Goal: Transaction & Acquisition: Purchase product/service

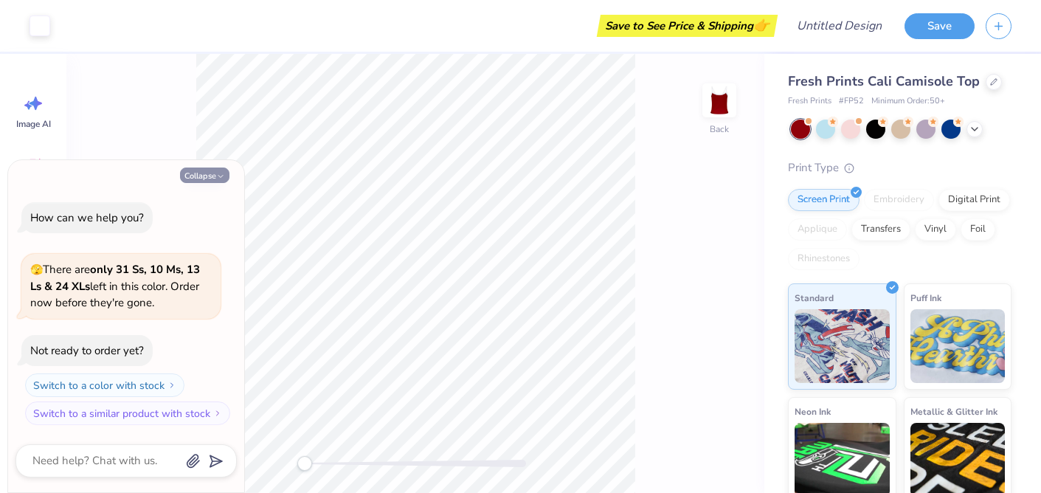
click at [210, 169] on button "Collapse" at bounding box center [204, 174] width 49 height 15
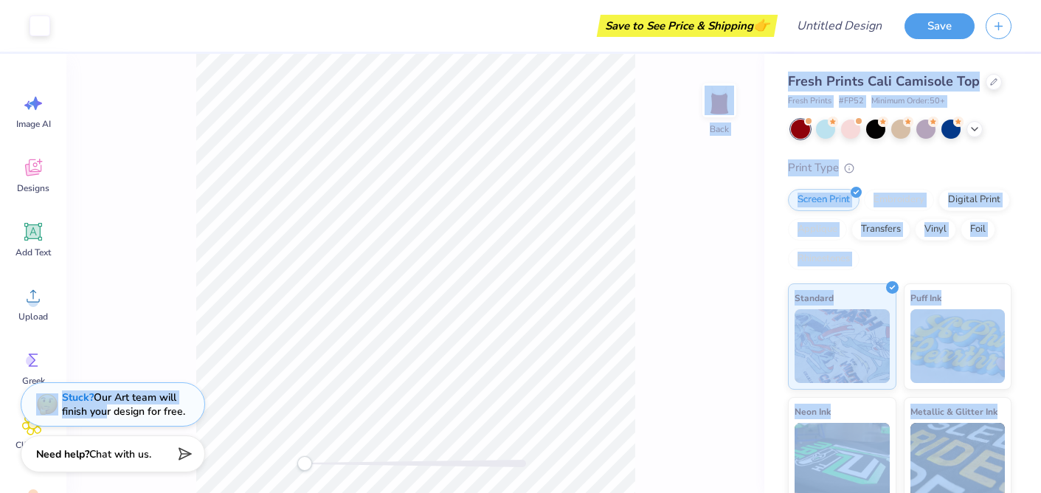
drag, startPoint x: 108, startPoint y: 409, endPoint x: 80, endPoint y: 272, distance: 139.3
click at [80, 272] on div "Art colors Save to See Price & Shipping 👉 Design Title Save Image AI Designs Ad…" at bounding box center [520, 246] width 1041 height 493
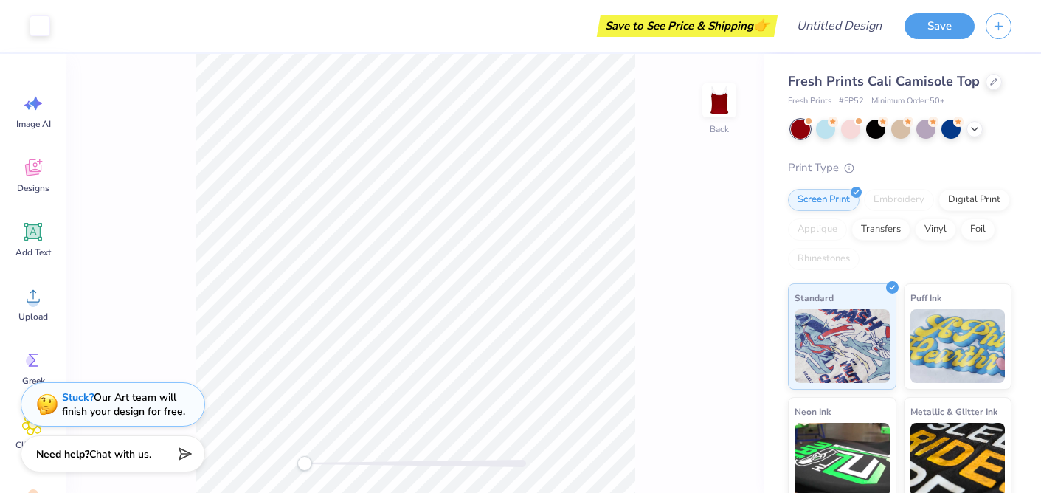
drag, startPoint x: 128, startPoint y: 236, endPoint x: 125, endPoint y: 243, distance: 8.2
click at [128, 236] on div "Back" at bounding box center [415, 273] width 698 height 439
click at [35, 174] on icon at bounding box center [33, 167] width 16 height 17
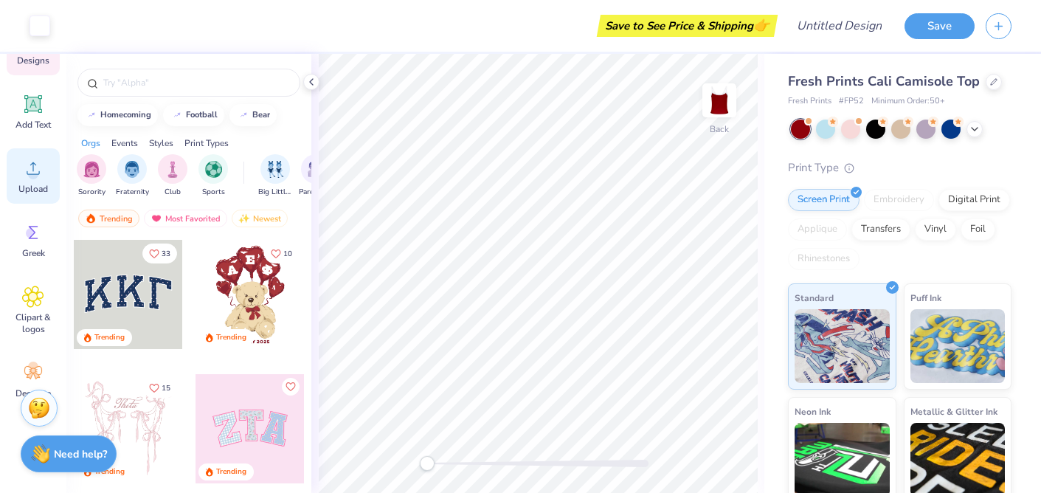
scroll to position [153, 0]
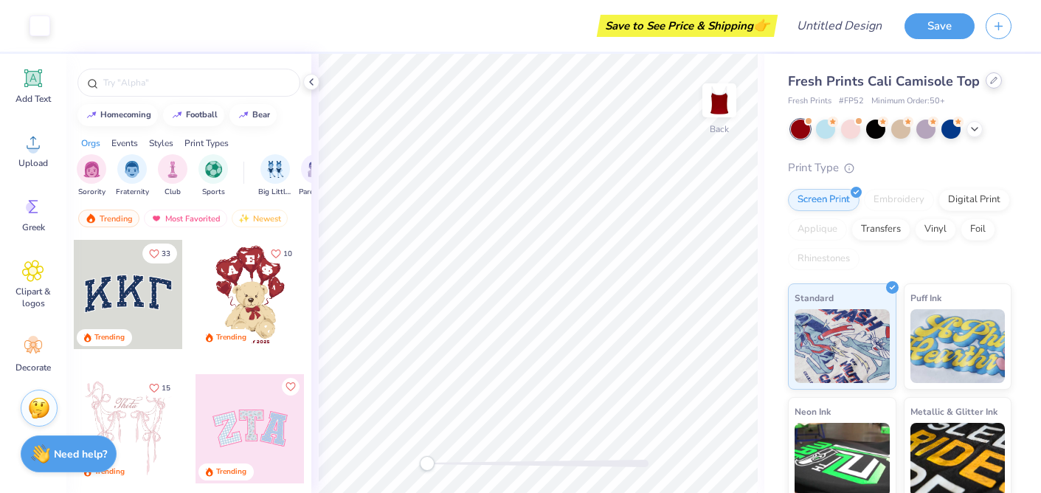
click at [990, 82] on icon at bounding box center [993, 80] width 7 height 7
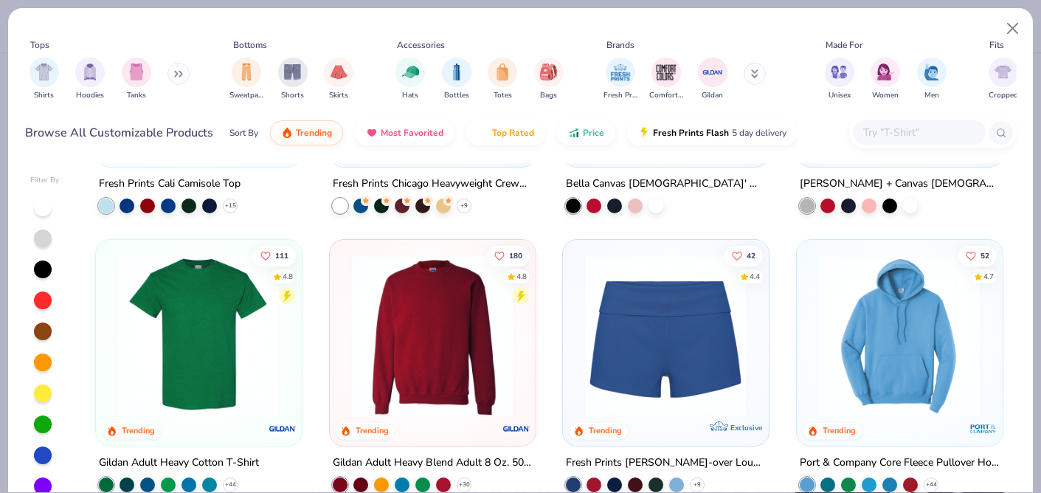
scroll to position [755, 0]
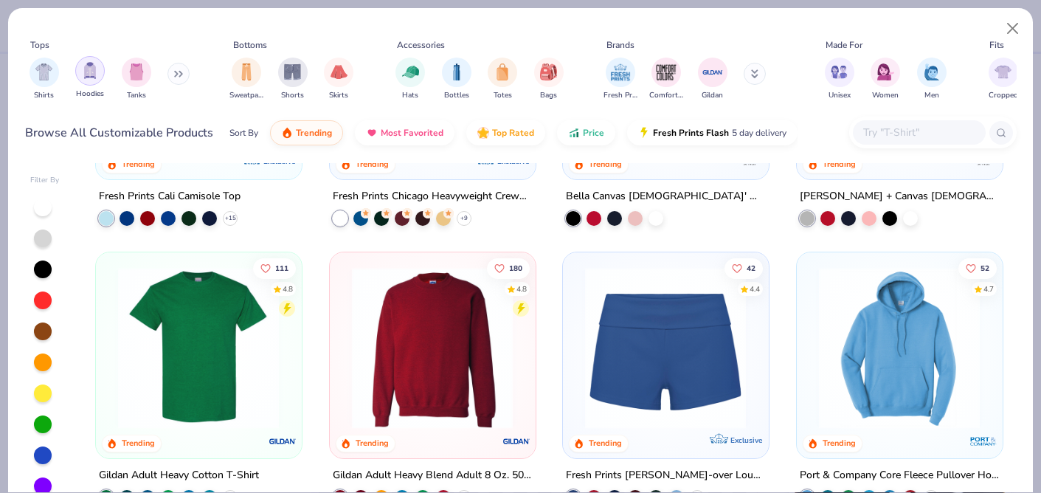
click at [86, 69] on img "filter for Hoodies" at bounding box center [90, 70] width 16 height 17
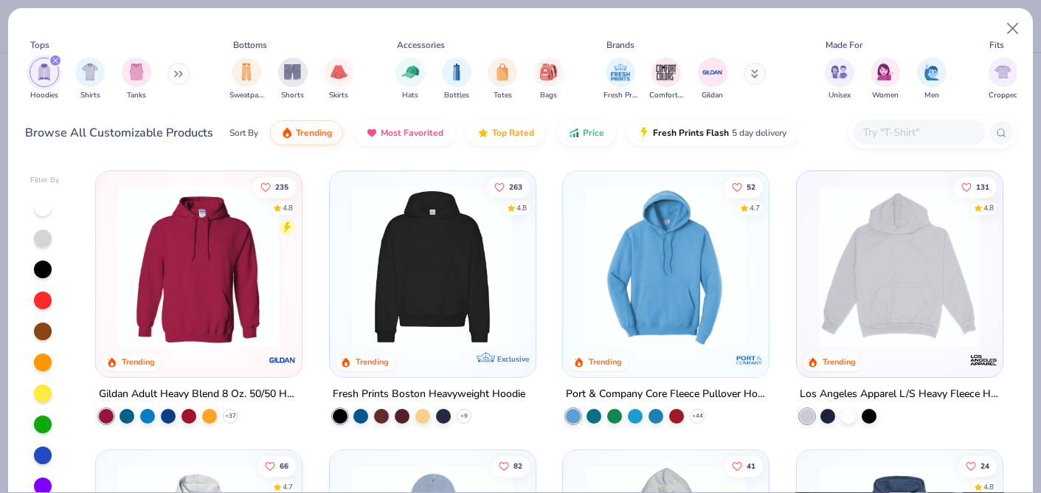
click at [344, 308] on img at bounding box center [256, 267] width 176 height 162
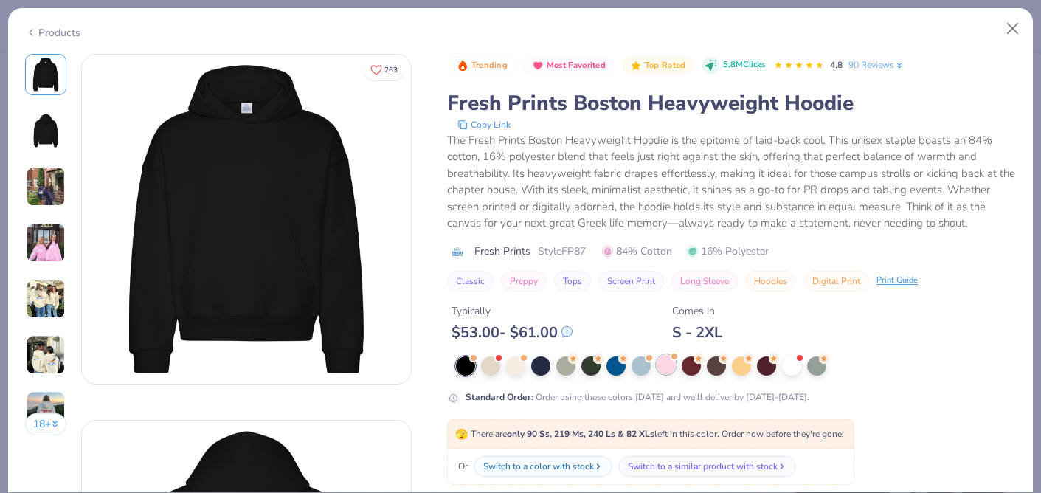
click at [670, 370] on div at bounding box center [665, 364] width 19 height 19
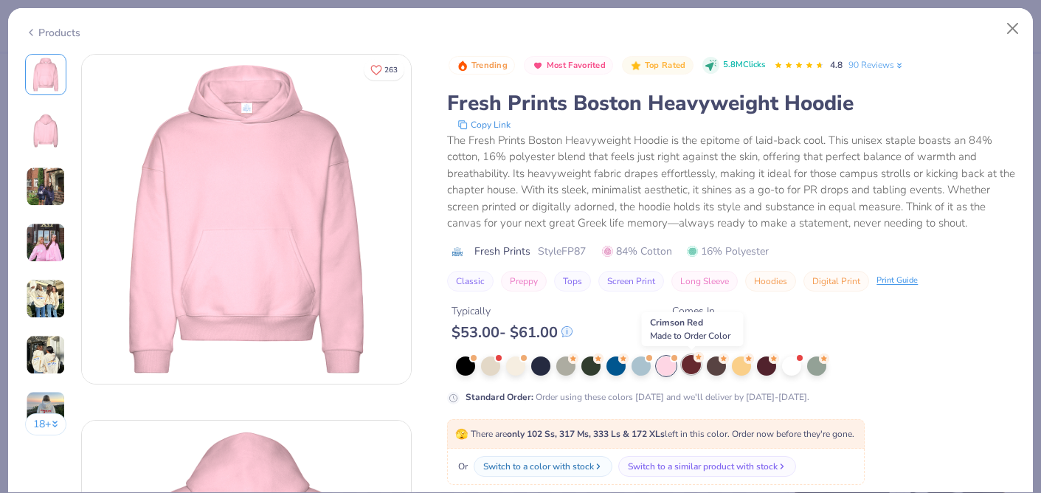
click at [688, 370] on div at bounding box center [690, 364] width 19 height 19
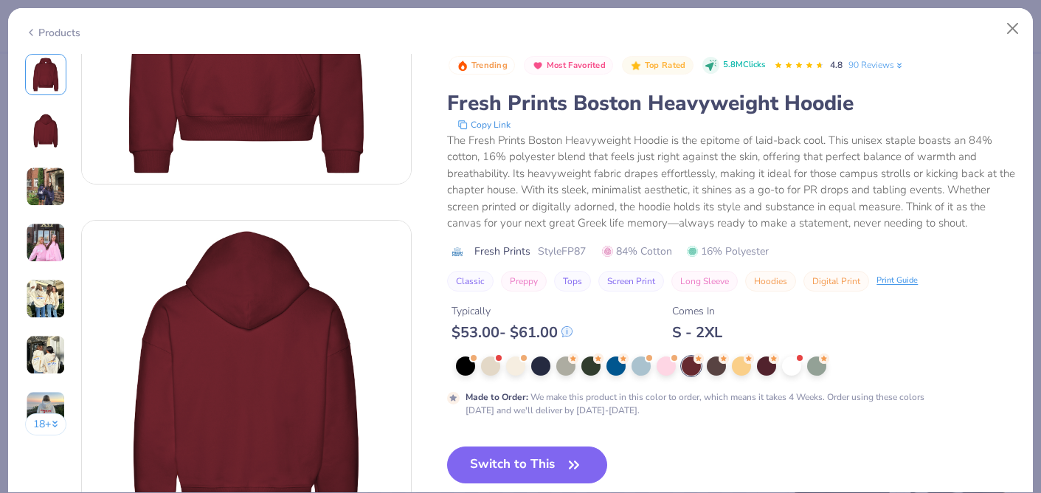
scroll to position [254, 0]
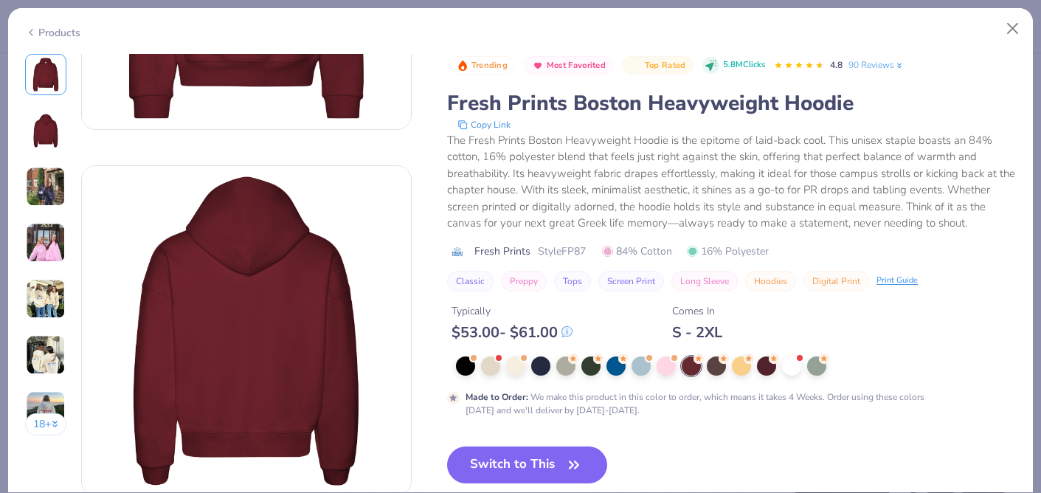
click at [537, 442] on div "Trending Most Favorited Top Rated 5.8M Clicks 4.8 90 Reviews Fresh Prints Bosto…" at bounding box center [731, 350] width 569 height 592
click at [537, 468] on button "Switch to This" at bounding box center [527, 464] width 160 height 37
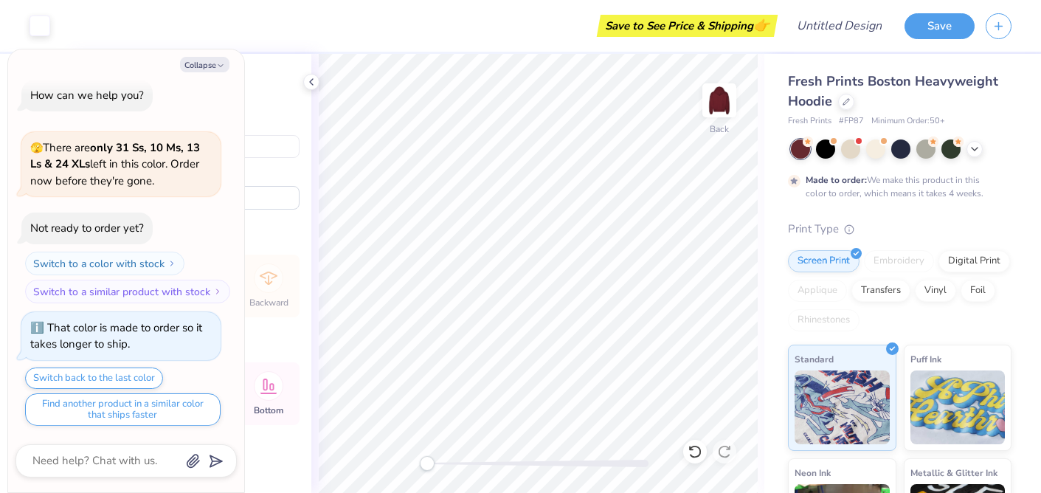
type textarea "x"
type input "8.44"
type input "7.25"
type input "3.84"
click at [223, 63] on icon "button" at bounding box center [220, 65] width 9 height 9
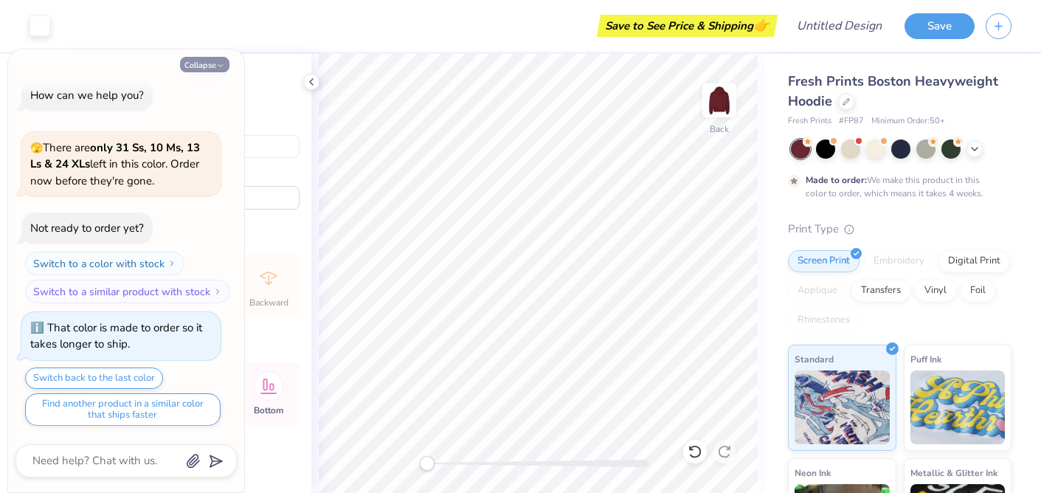
type textarea "x"
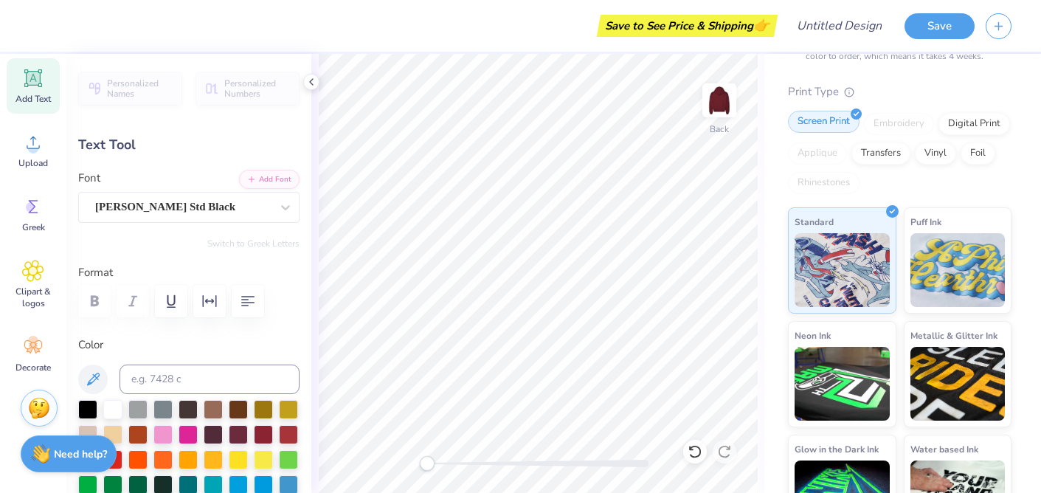
scroll to position [185, 0]
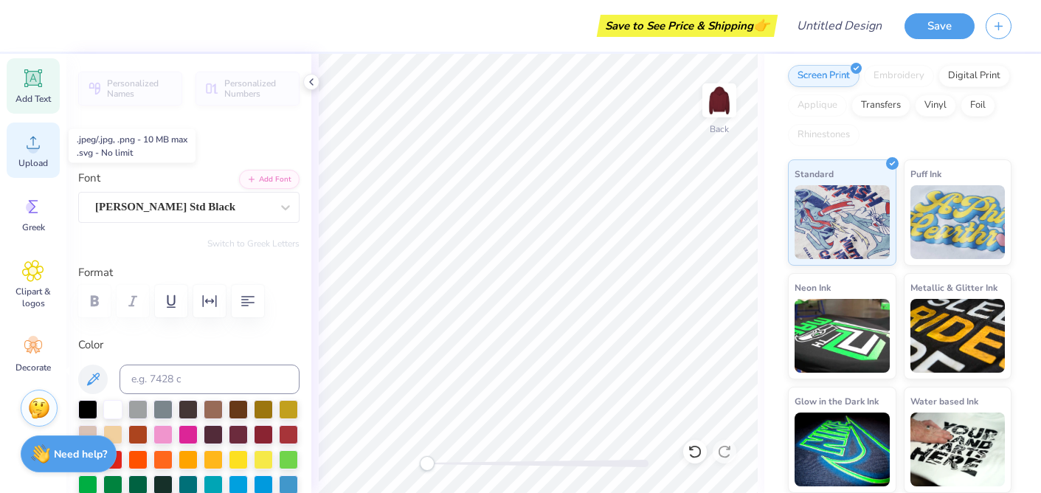
click at [41, 150] on icon at bounding box center [33, 142] width 22 height 22
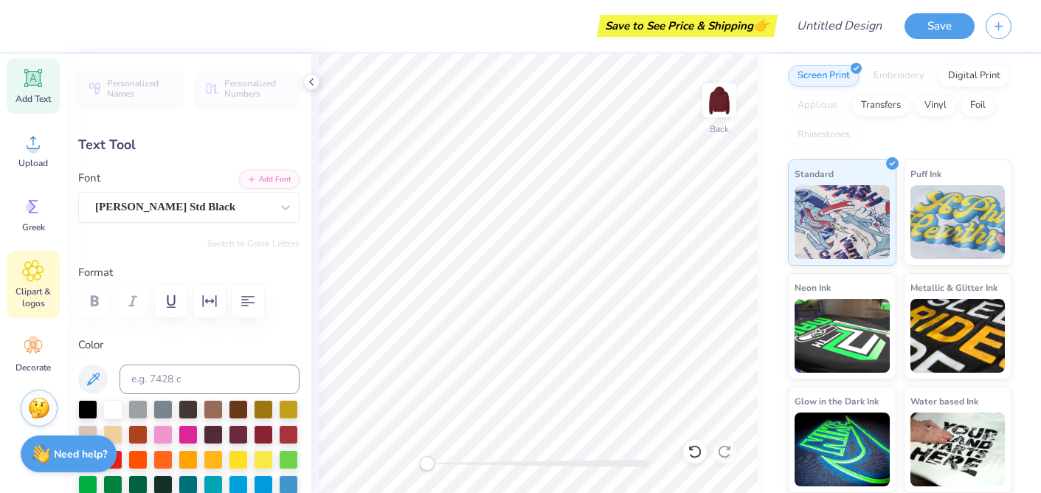
click at [35, 283] on div "Clipart & logos" at bounding box center [33, 284] width 53 height 67
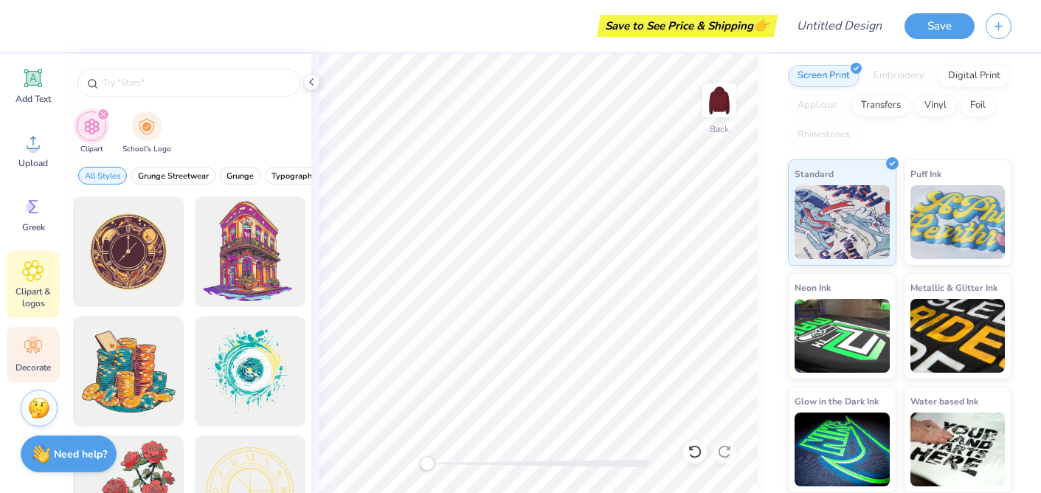
click at [30, 357] on icon at bounding box center [33, 347] width 22 height 22
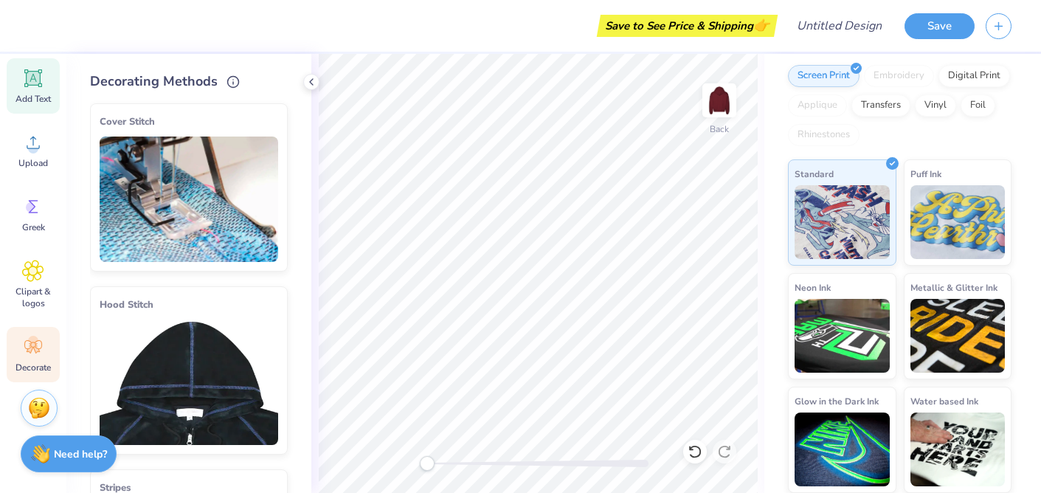
click at [28, 75] on icon at bounding box center [34, 79] width 14 height 14
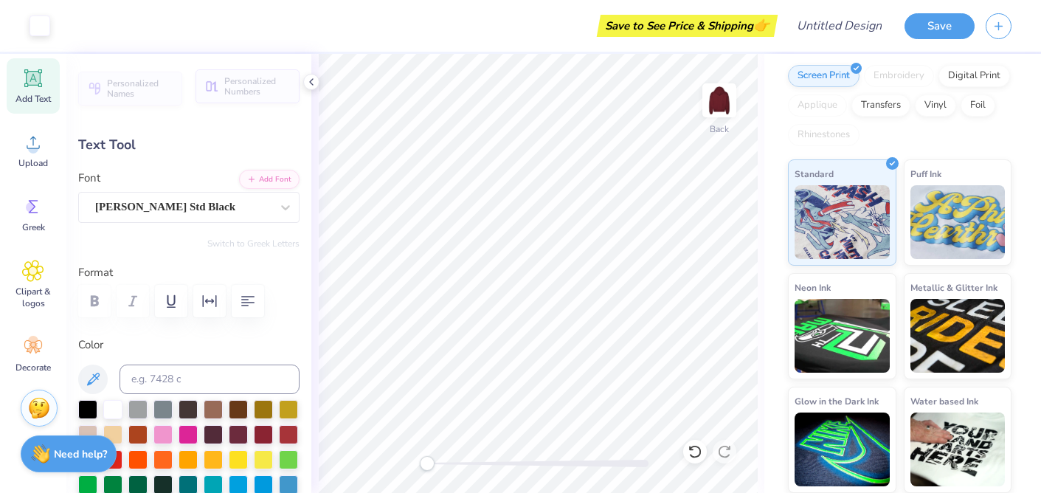
type input "1.41"
type input "1.38"
type input "5.67"
type input "11.9"
type input "3.57"
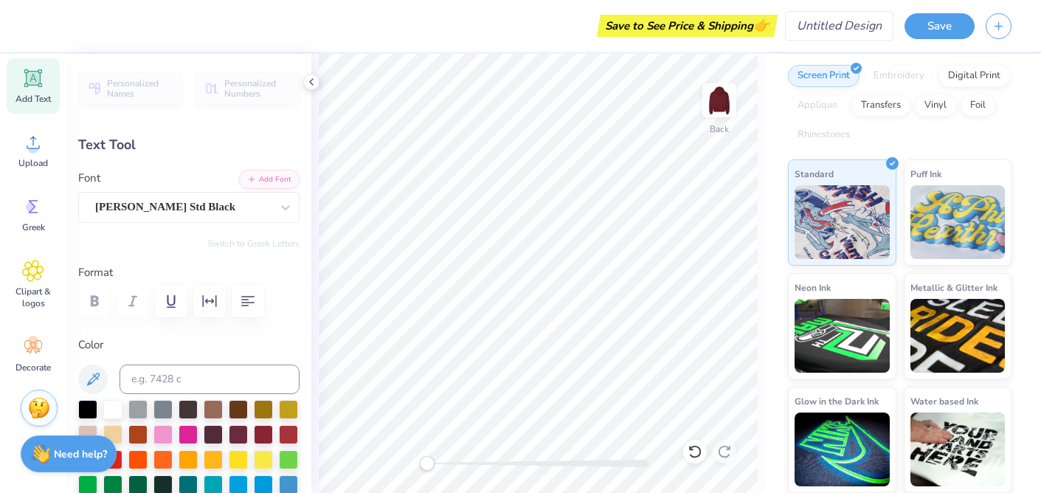
type input "2.10"
type input "3.97"
type input "-9.3"
type textarea "h"
type input "0.0"
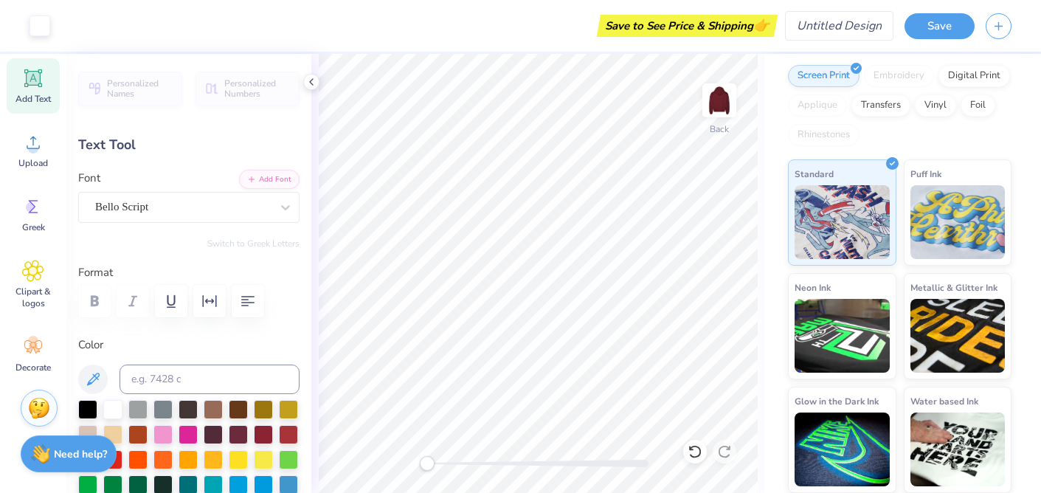
type input "1.46"
type input "1.44"
type input "6.14"
type input "11.4"
type input "2.38"
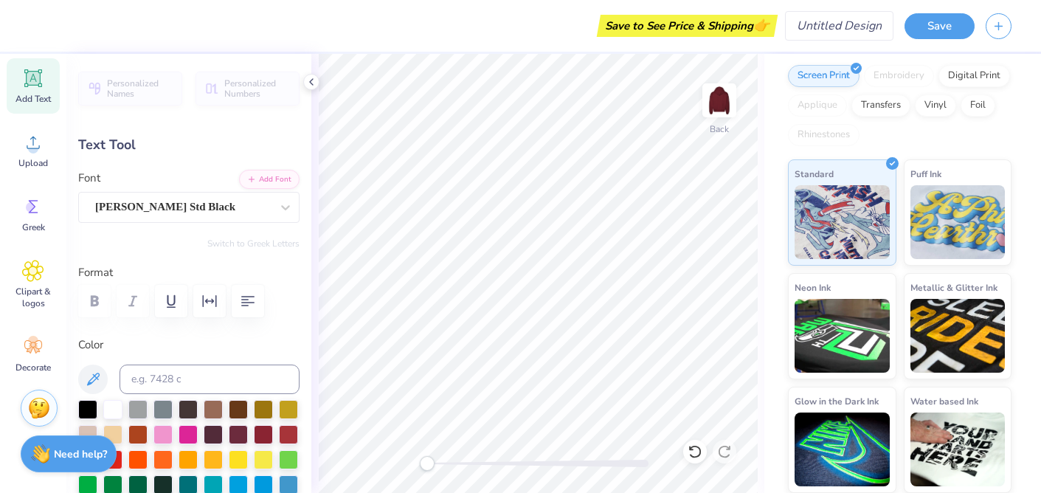
type input "2.20"
type input "6.00"
type input "-13.8"
type textarea "S"
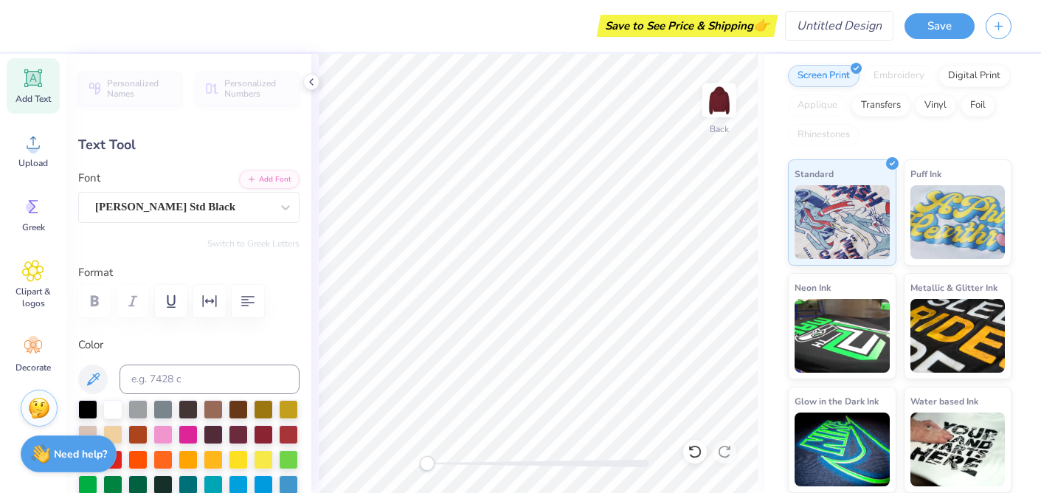
type input "1.41"
type input "1.38"
type input "6.06"
type input "11.9"
type textarea "i"
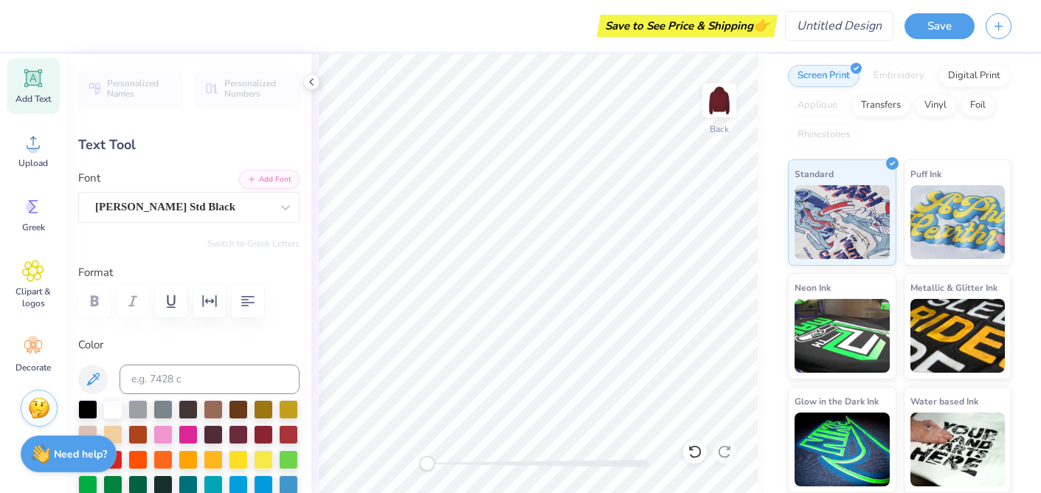
type input "1.75"
type input "1.99"
type input "3.55"
type input "-13.8"
type input "1.07"
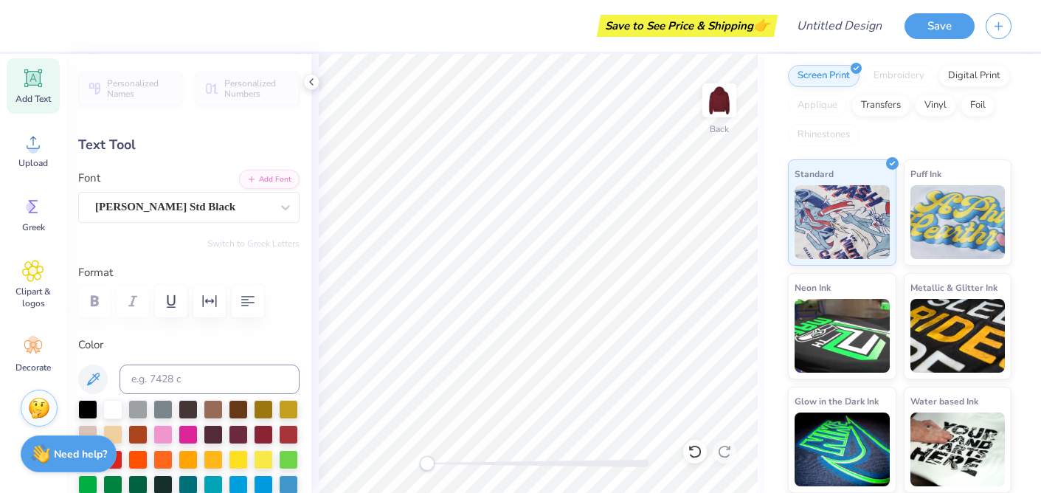
type input "1.86"
type input "5.83"
type input "0.0"
type input "1.46"
type input "1.44"
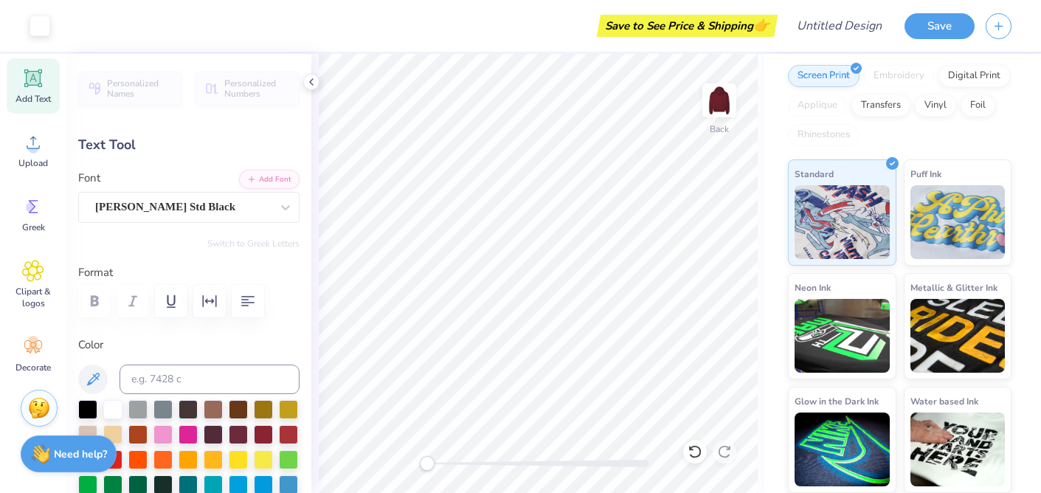
type input "6.14"
type input "11.4"
type textarea "n"
type input "1.90"
type input "2.21"
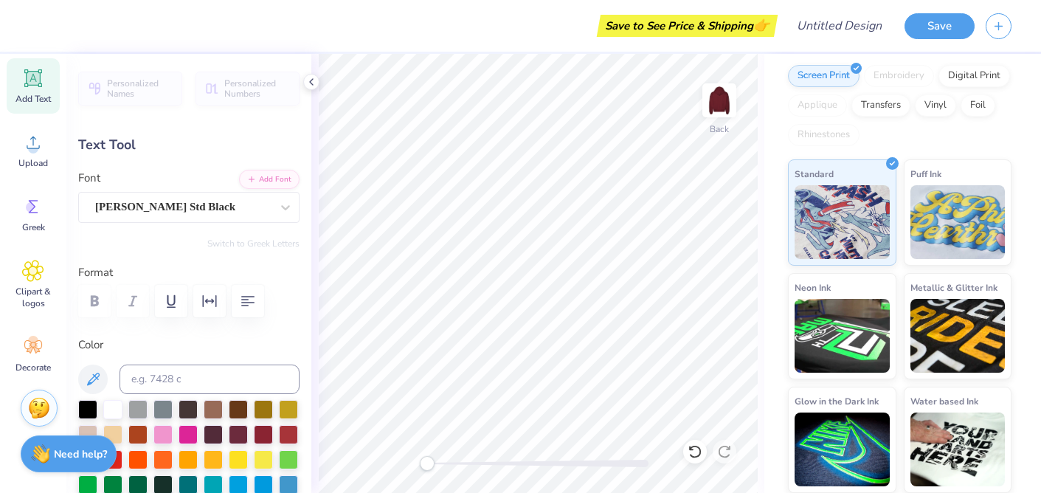
type input "4.55"
type input "25.6"
type input "1.07"
type input "1.86"
type input "4.89"
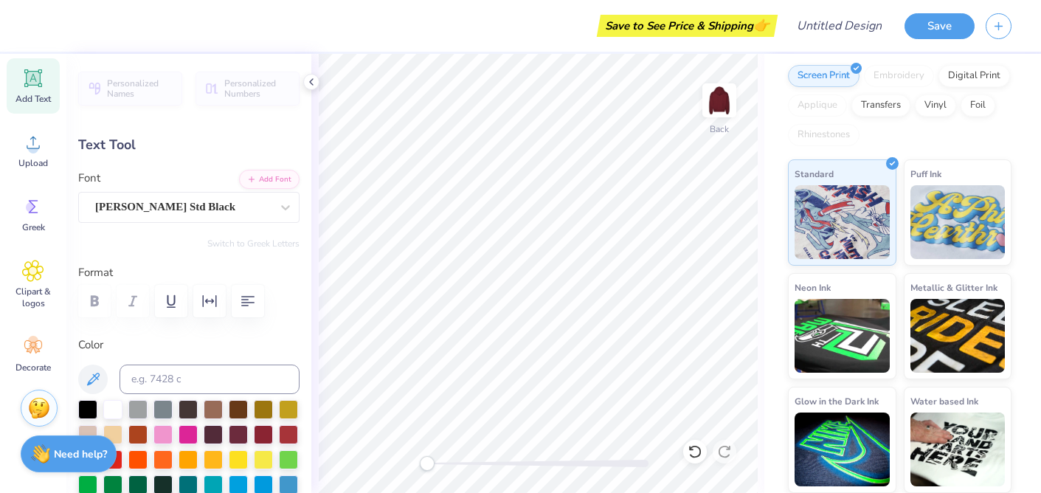
type input "-1.1"
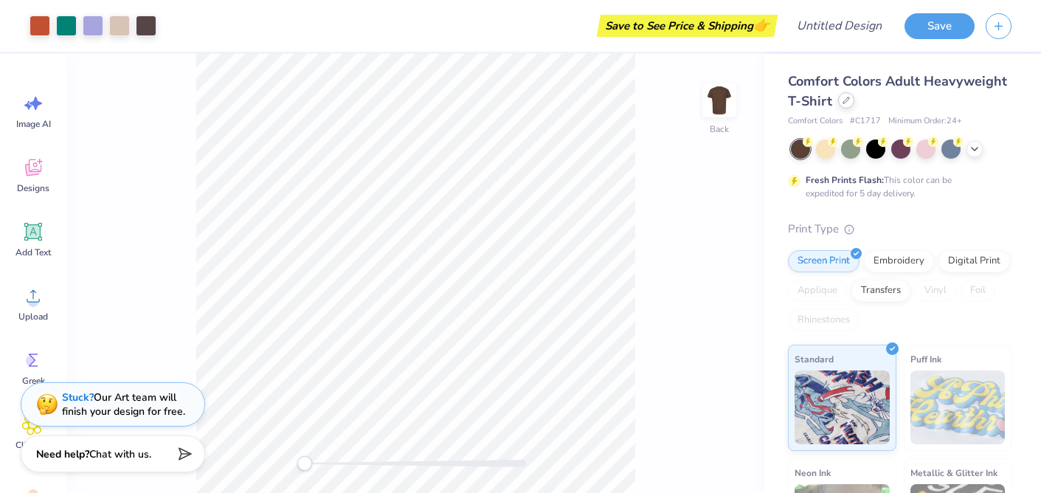
click at [839, 99] on div at bounding box center [846, 100] width 16 height 16
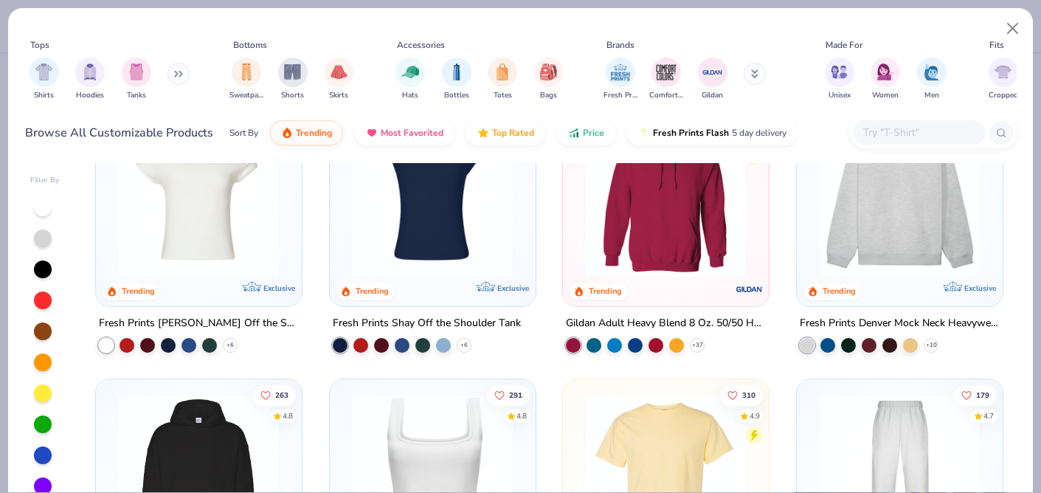
scroll to position [86, 0]
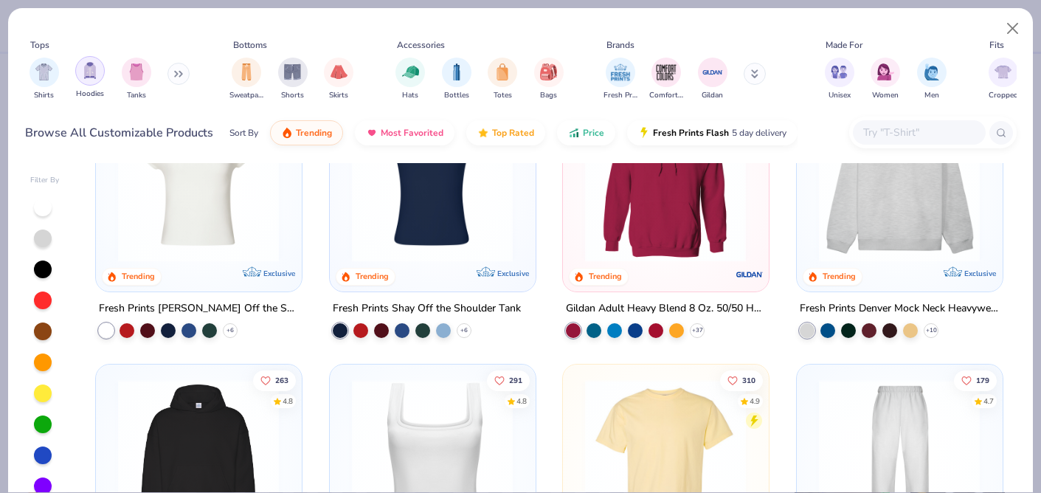
click at [90, 72] on img "filter for Hoodies" at bounding box center [90, 70] width 16 height 17
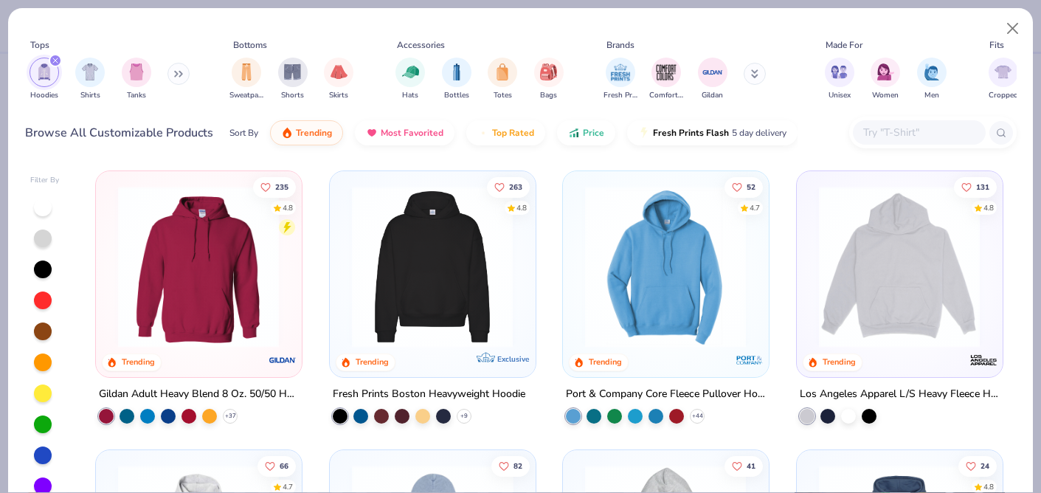
click at [406, 250] on img at bounding box center [432, 267] width 176 height 162
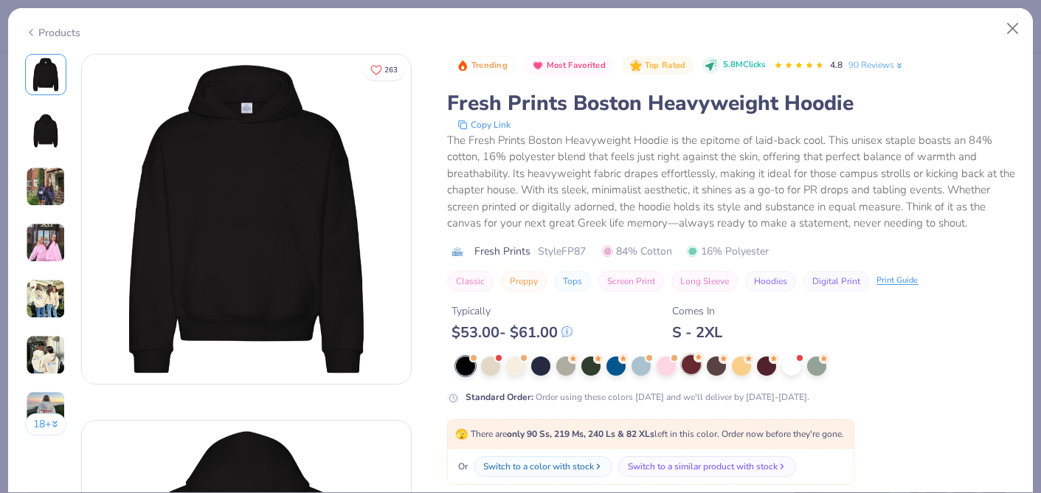
click at [693, 370] on div at bounding box center [690, 364] width 19 height 19
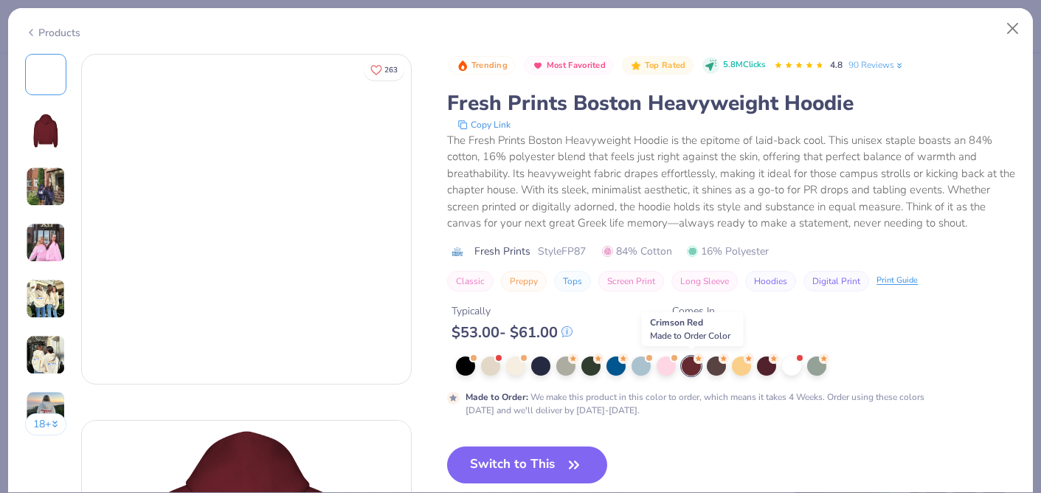
scroll to position [110, 0]
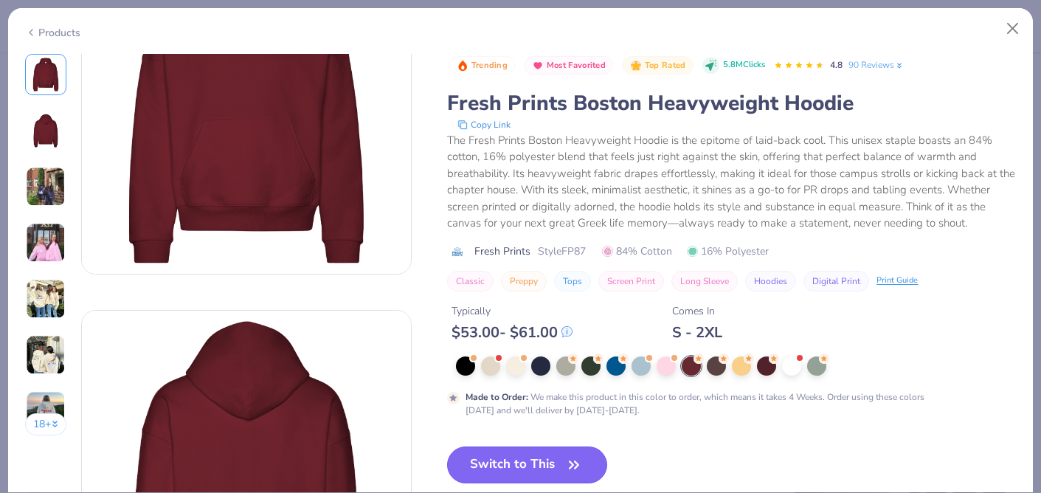
click at [550, 454] on button "Switch to This" at bounding box center [527, 464] width 160 height 37
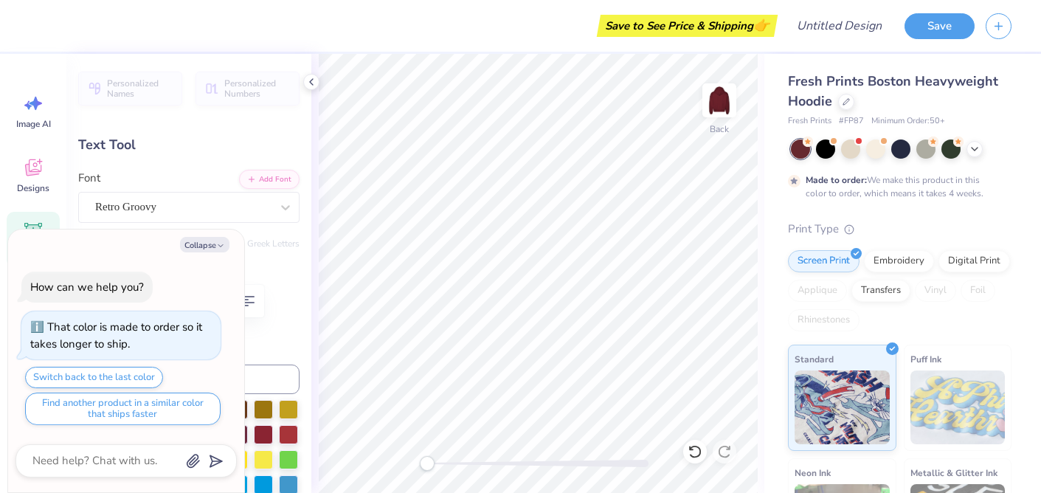
type textarea "x"
type textarea "USIC"
type textarea "x"
type textarea "USI"
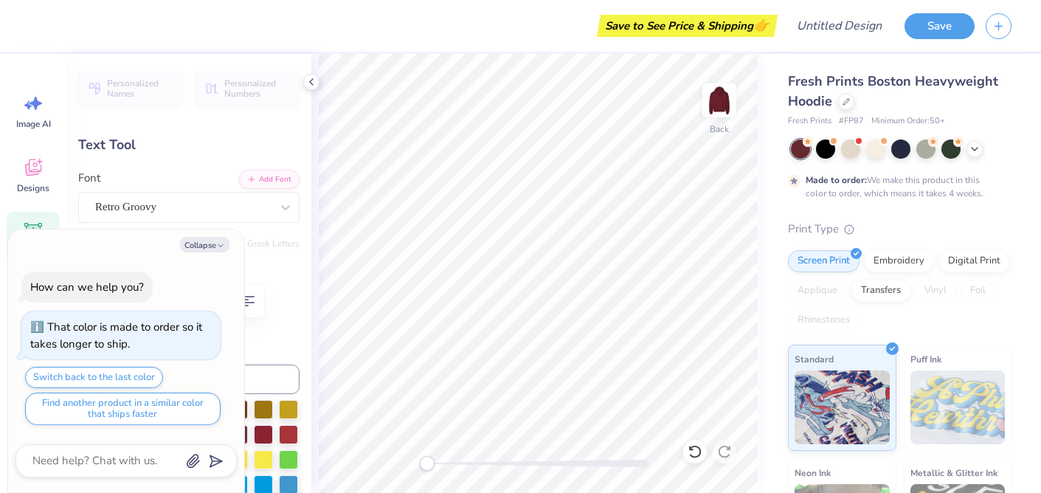
type textarea "x"
type textarea "US"
type textarea "x"
type textarea "U"
type textarea "x"
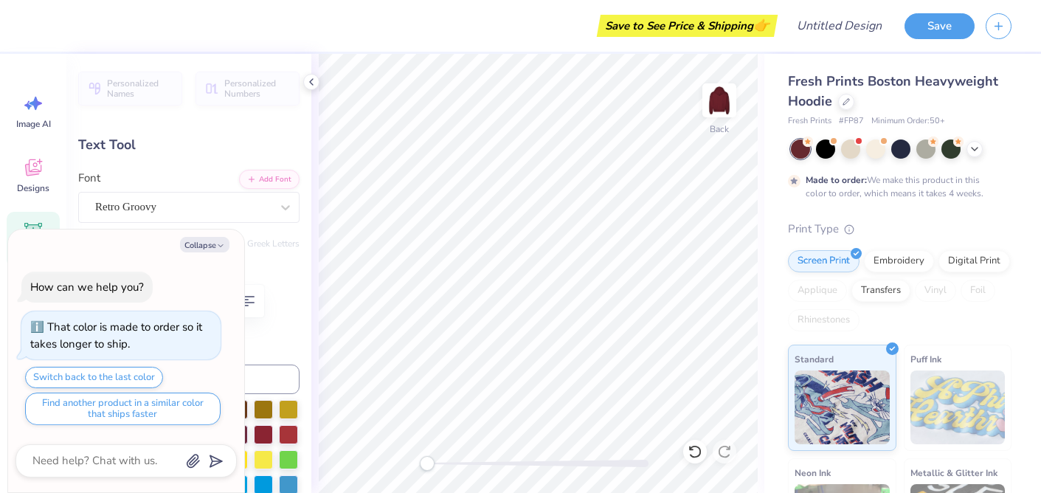
type textarea "x"
type textarea "S"
type textarea "x"
type textarea "Si"
type textarea "x"
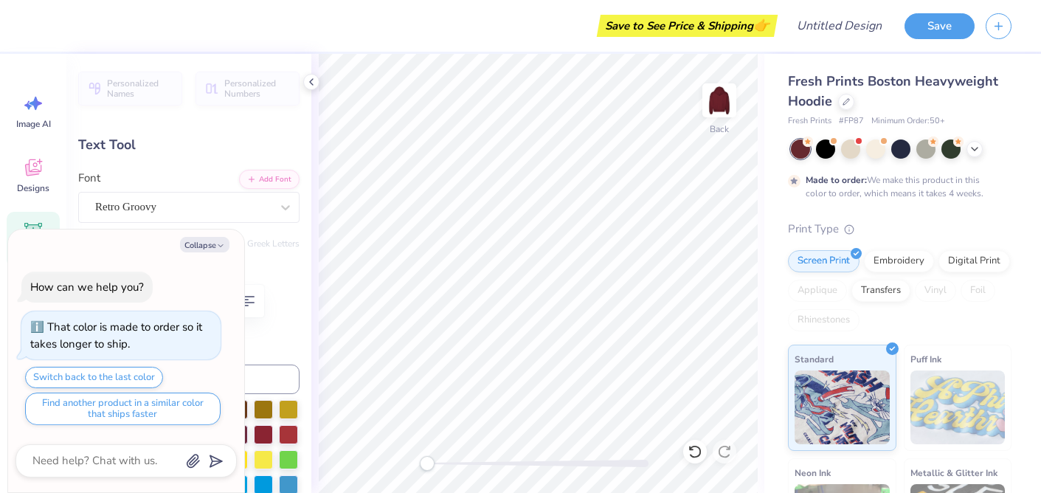
type textarea "Sin"
type textarea "x"
type textarea "Sing"
type textarea "x"
type textarea "Singap"
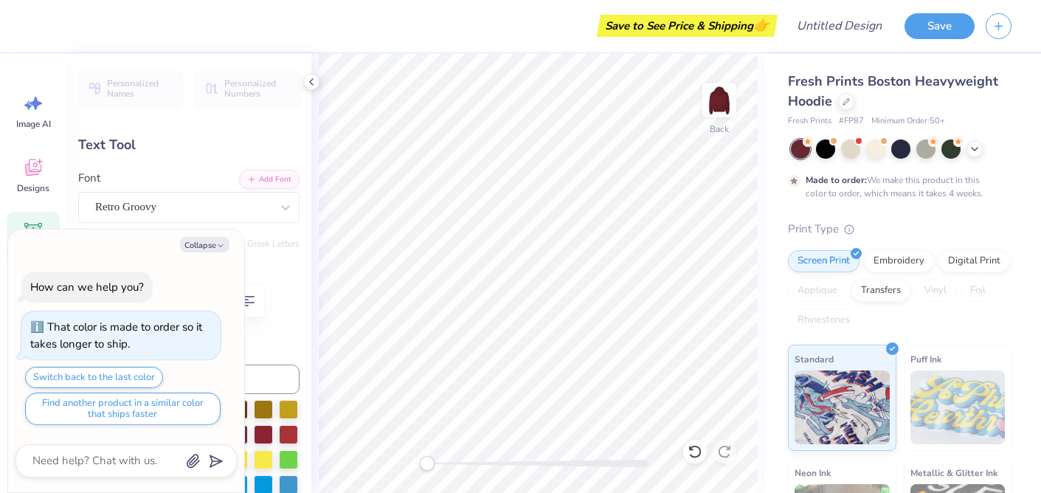
type textarea "x"
type textarea "Singapo"
type textarea "x"
type textarea "Singapore"
type textarea "x"
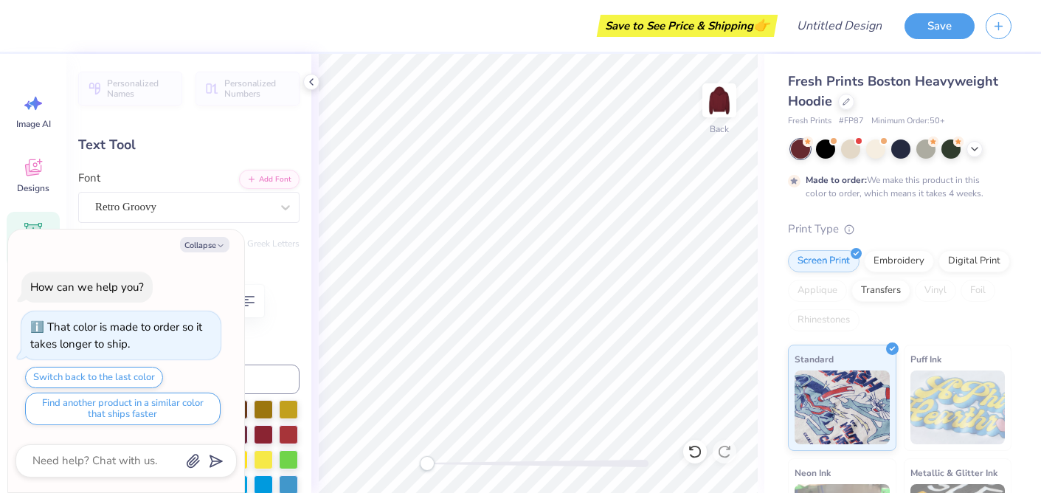
type textarea "Singapor"
type textarea "x"
type textarea "Singapo"
type textarea "x"
type textarea "Singap"
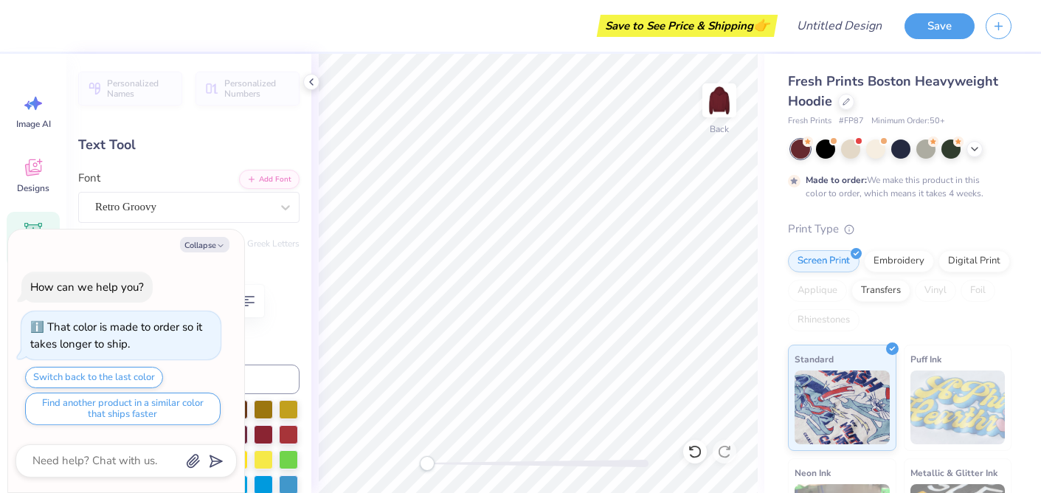
scroll to position [0, 1]
type textarea "x"
type textarea "Singa"
type textarea "x"
type textarea "Sing"
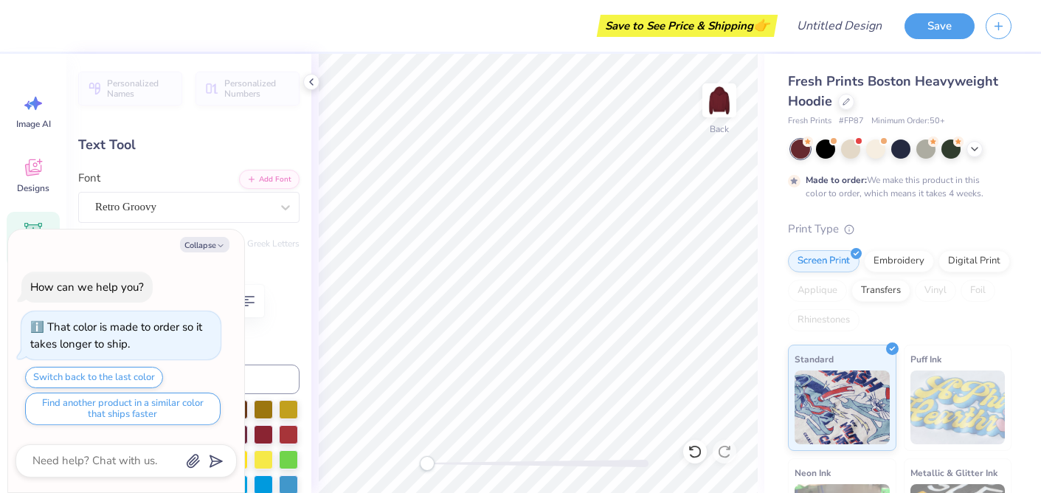
scroll to position [0, 0]
type textarea "x"
type textarea "Sin"
type textarea "x"
type textarea "Si"
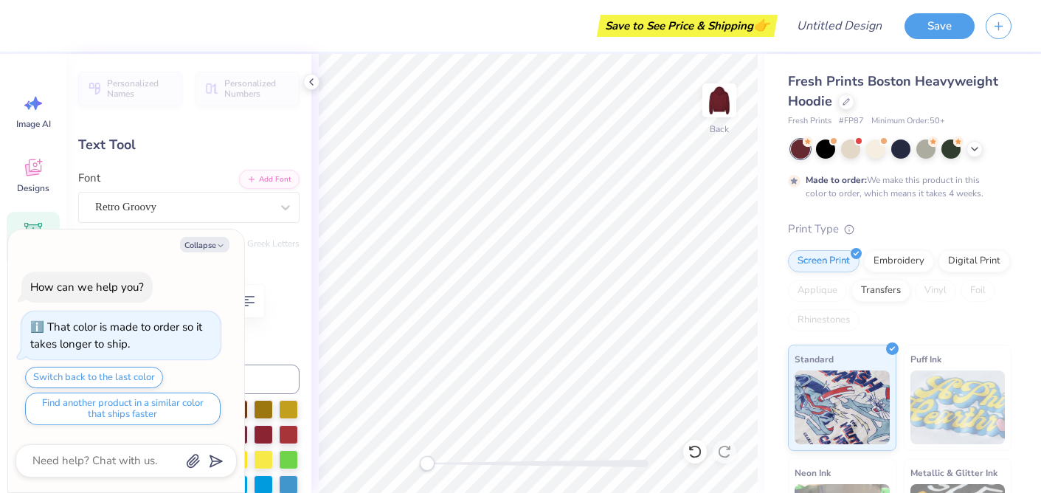
type textarea "x"
type textarea "S"
type textarea "x"
type textarea "SIN"
type textarea "x"
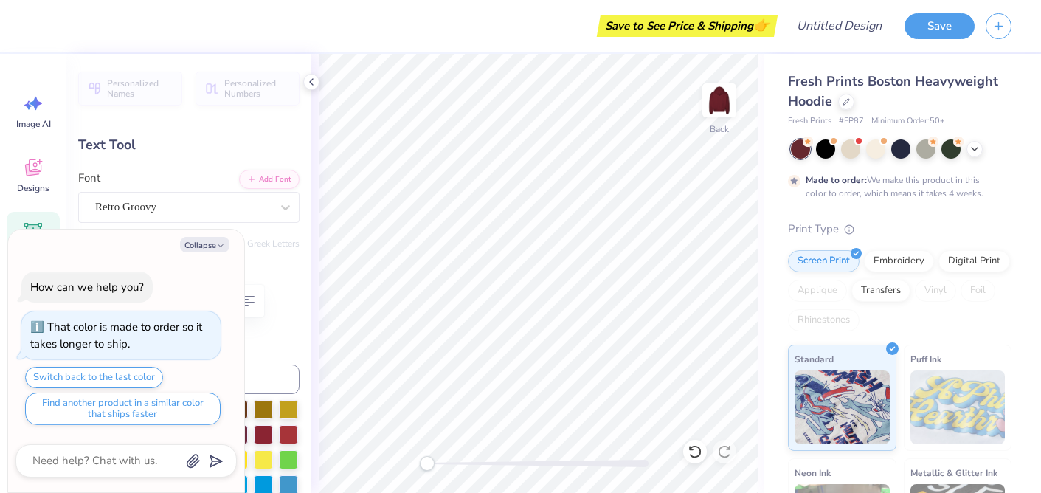
type textarea "SINGA"
type textarea "x"
type textarea "SINGAP"
type textarea "x"
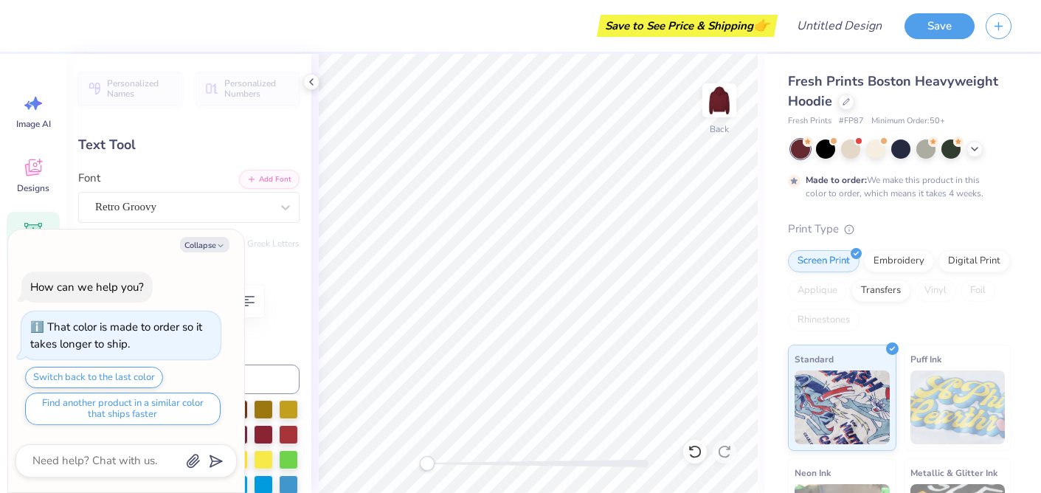
type textarea "SINGAPOR"
type textarea "x"
type textarea "SINGAPORE"
type textarea "x"
type input "12.29"
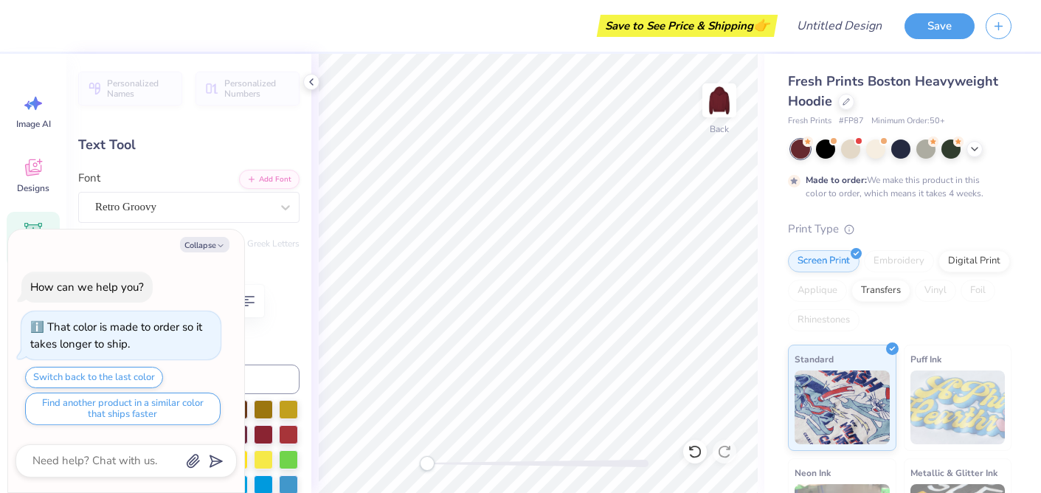
type textarea "x"
type input "6.51"
type input "1.67"
type input "3.59"
type input "-1.7"
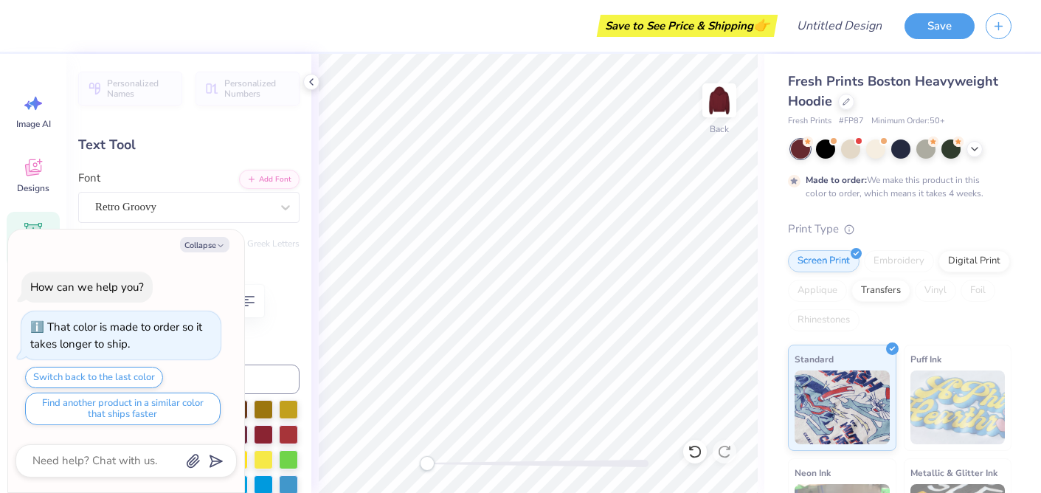
type textarea "x"
type textarea "S"
type textarea "x"
type textarea "ST"
type textarea "x"
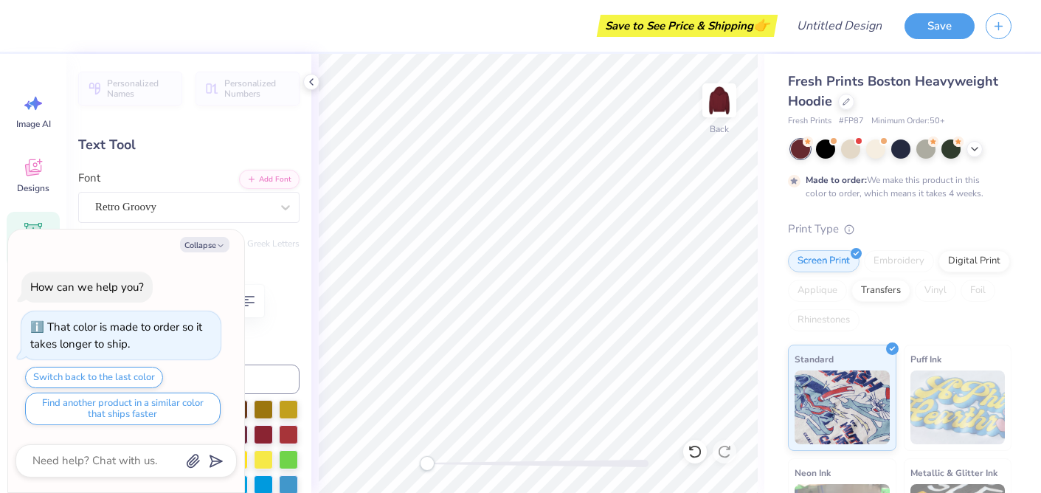
type textarea "STUD"
type textarea "x"
type textarea "STUDEN"
type textarea "x"
type textarea "STUDENT"
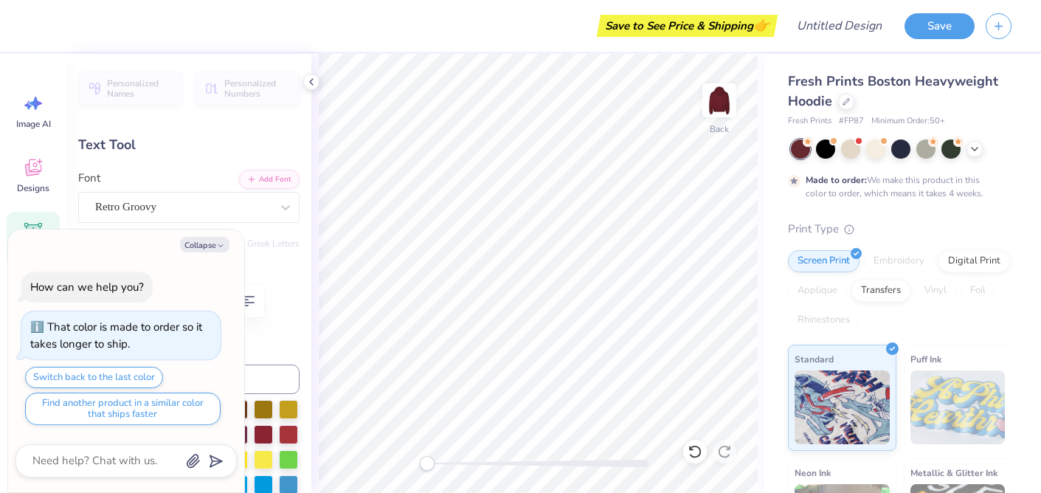
scroll to position [0, 1]
type textarea "x"
type textarea "STUDEN"
type textarea "x"
type textarea "STUDE"
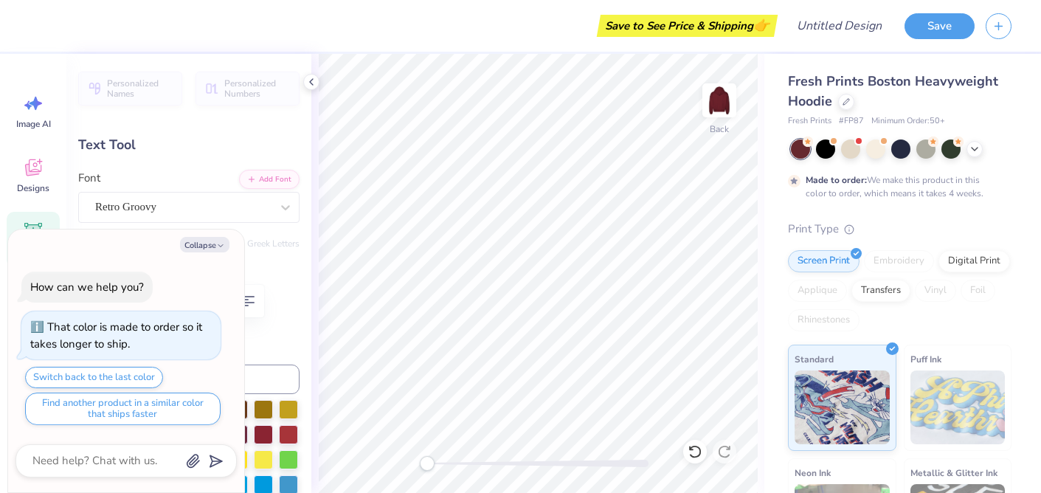
scroll to position [0, 1]
type textarea "x"
type textarea "STUD"
type textarea "x"
type textarea "STU"
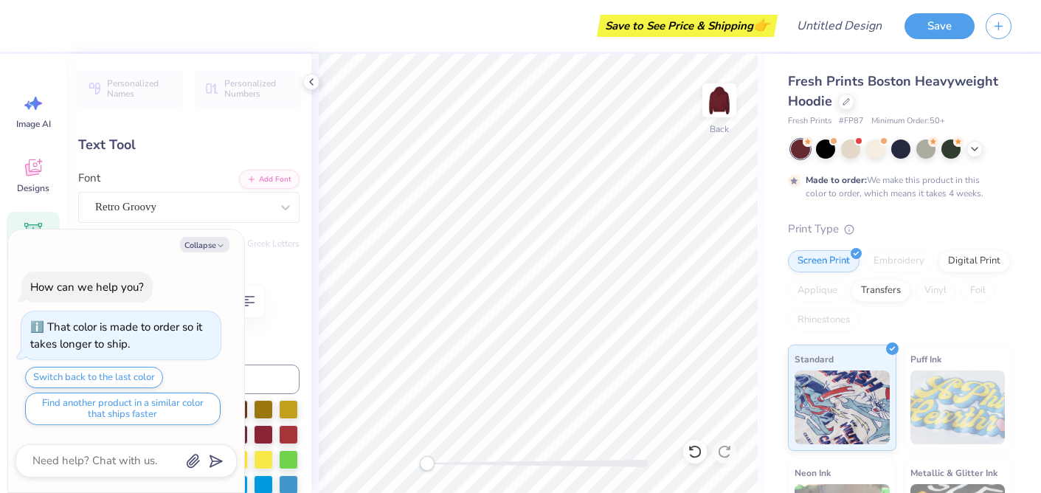
type textarea "x"
type textarea "ST"
type textarea "x"
type textarea "S"
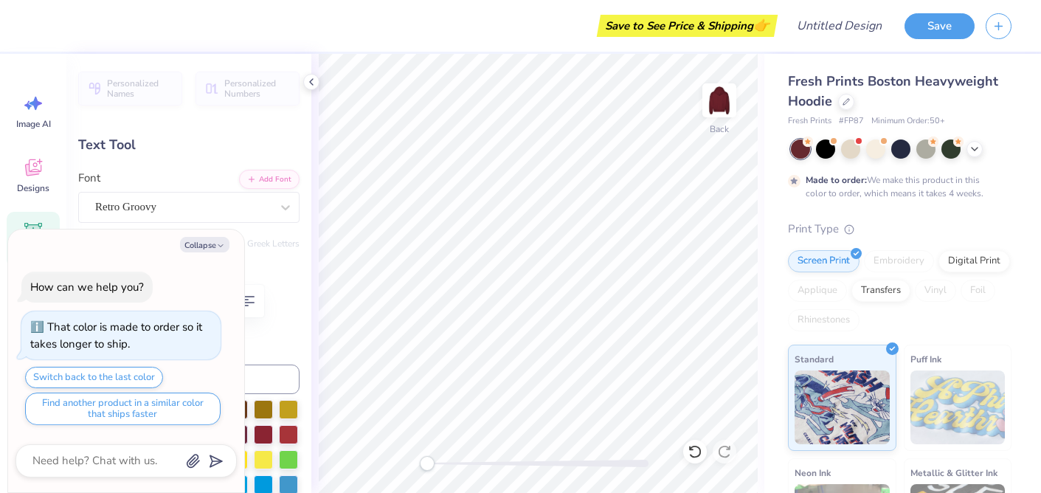
type textarea "x"
type textarea "ST"
type textarea "x"
type textarea "STU"
type textarea "x"
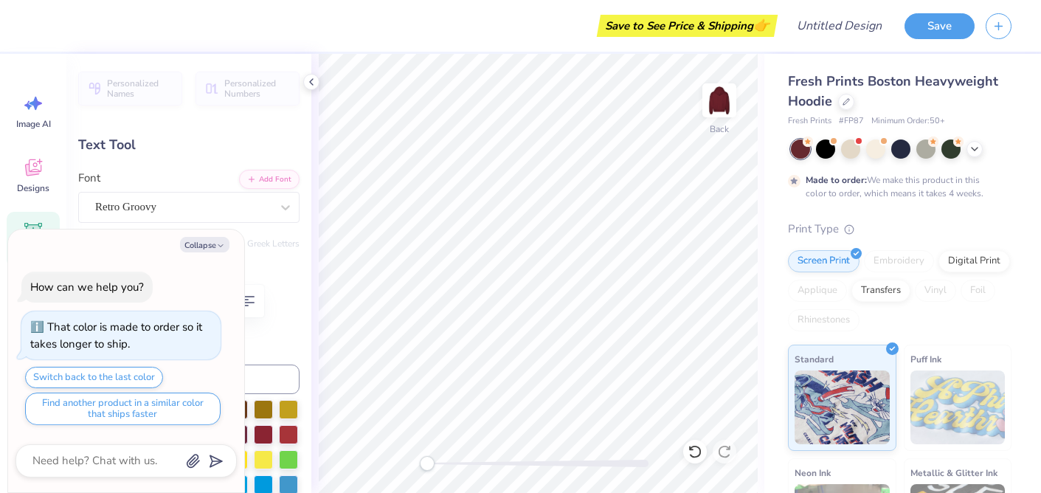
type textarea "STUDE"
type textarea "x"
type textarea "STUDEN"
type textarea "x"
type textarea "STUDENT"
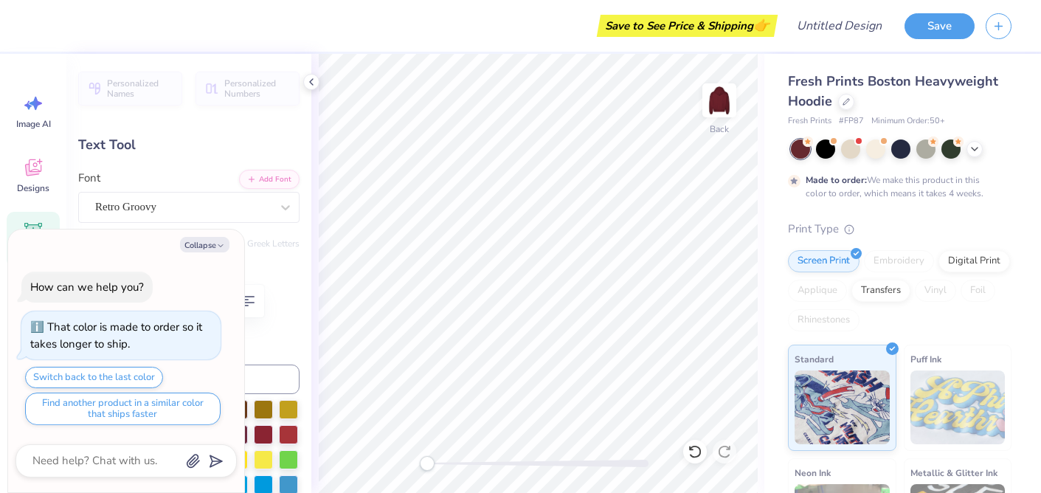
scroll to position [0, 1]
type textarea "x"
type input "0.0"
type textarea "x"
type input "2.45"
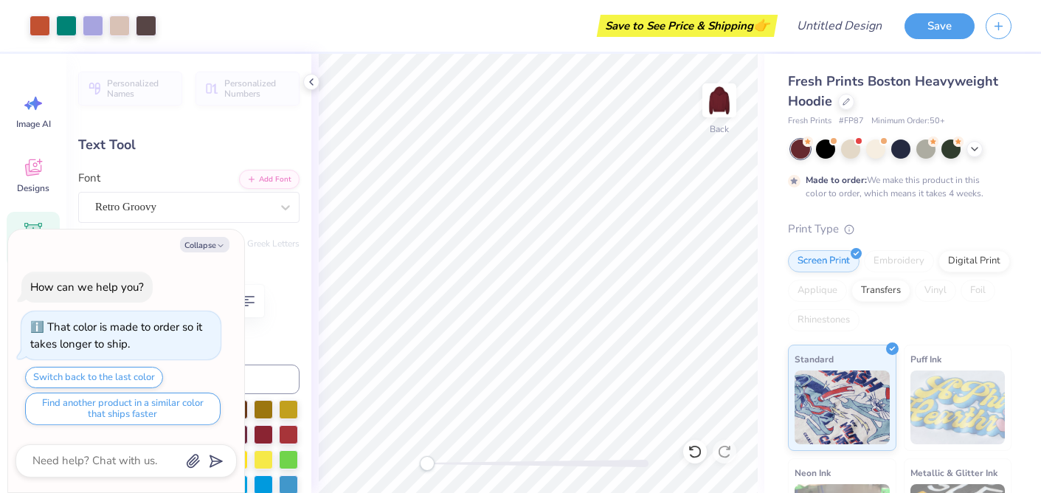
type input "1.19"
type input "5.64"
type input "10.0"
type textarea "x"
type textarea "S"
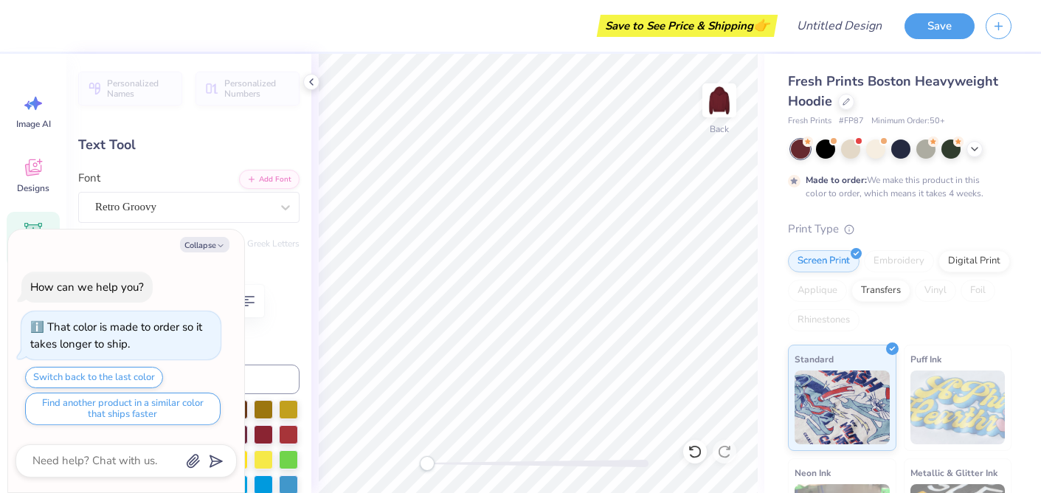
type textarea "x"
type textarea "A"
type textarea "x"
type textarea "AS"
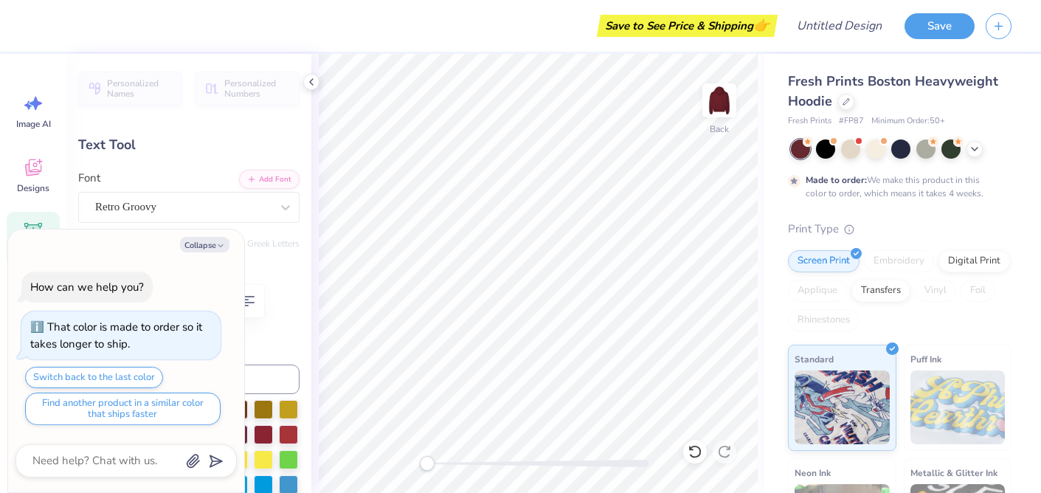
type textarea "x"
type textarea "ASSO"
type textarea "x"
type textarea "ASSOI"
type textarea "x"
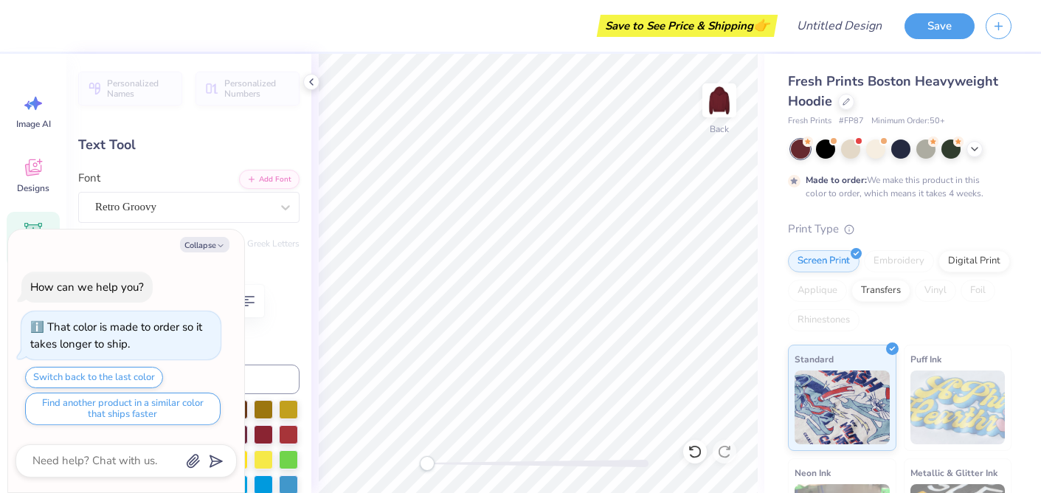
scroll to position [0, 0]
type textarea "ASSOIC"
type textarea "x"
type textarea "ASSO"
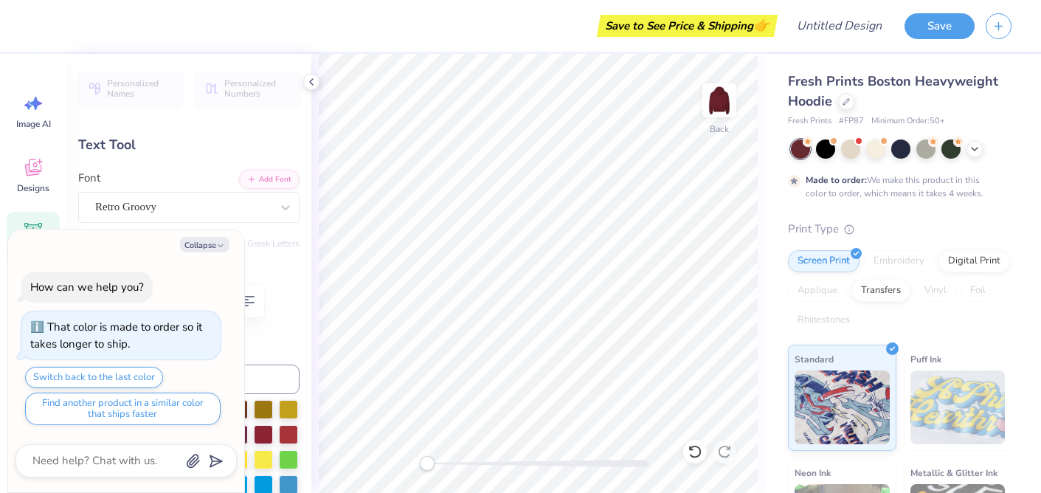
type textarea "x"
type textarea "ASS"
type textarea "x"
type textarea "AS"
type textarea "x"
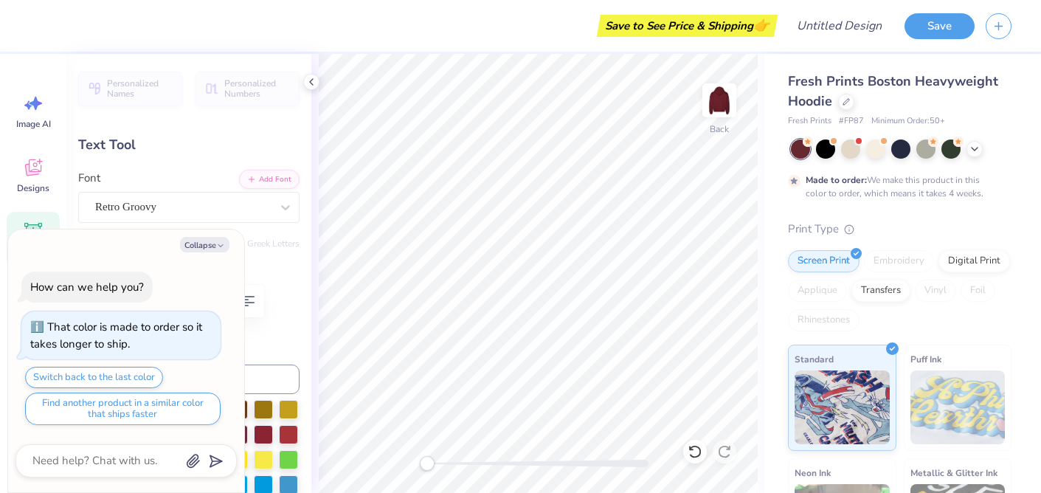
type textarea "ASS"
type textarea "x"
type textarea "ASSOCI"
type textarea "x"
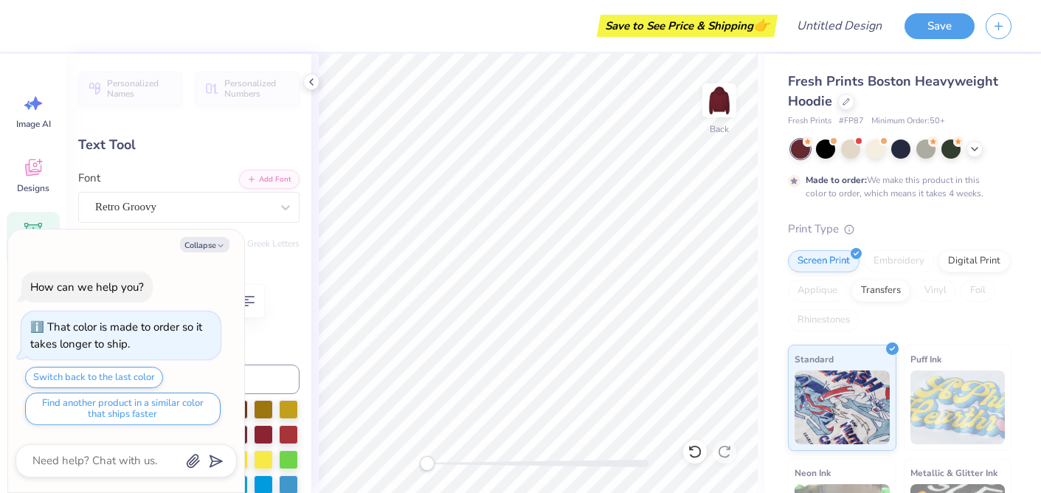
type textarea "ASSOCIAT"
type textarea "x"
type textarea "ASSOCIATI"
type textarea "x"
type textarea "ASSOCIATION"
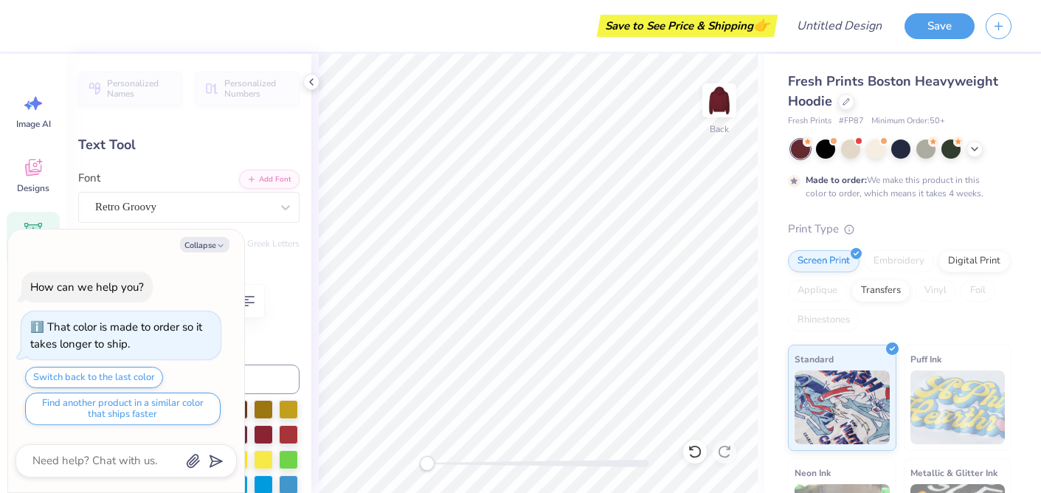
scroll to position [0, 3]
type textarea "x"
type input "0.0"
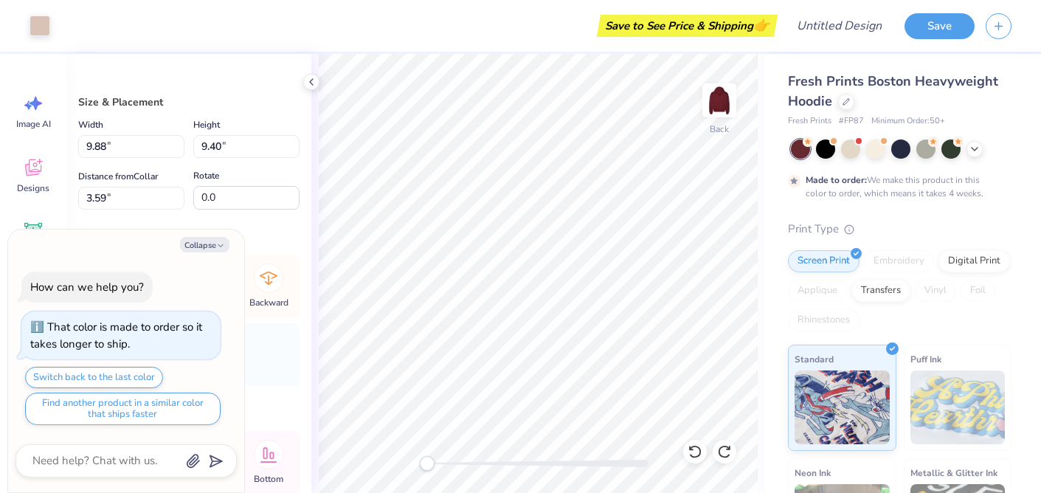
type textarea "x"
type input "4.73"
type input "11.72"
type input "1.00"
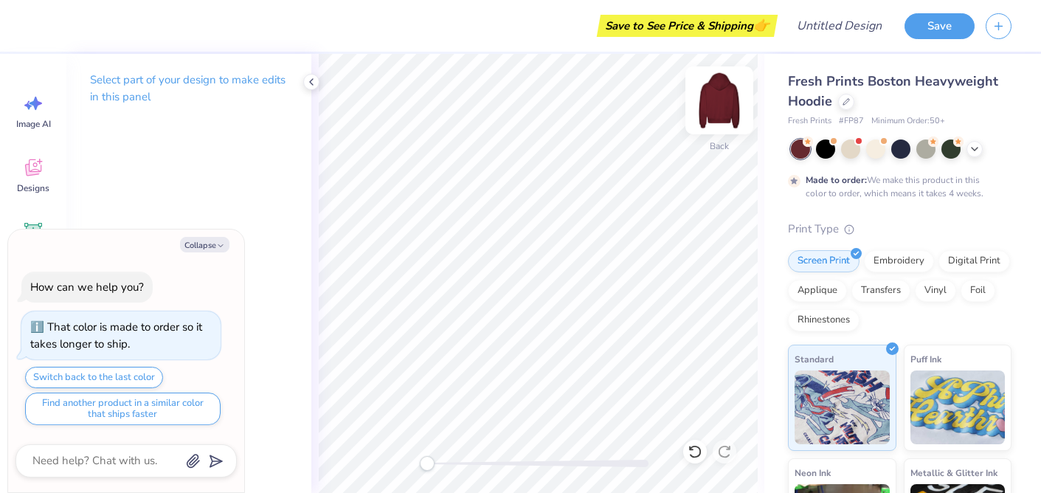
click at [711, 91] on img at bounding box center [719, 100] width 59 height 59
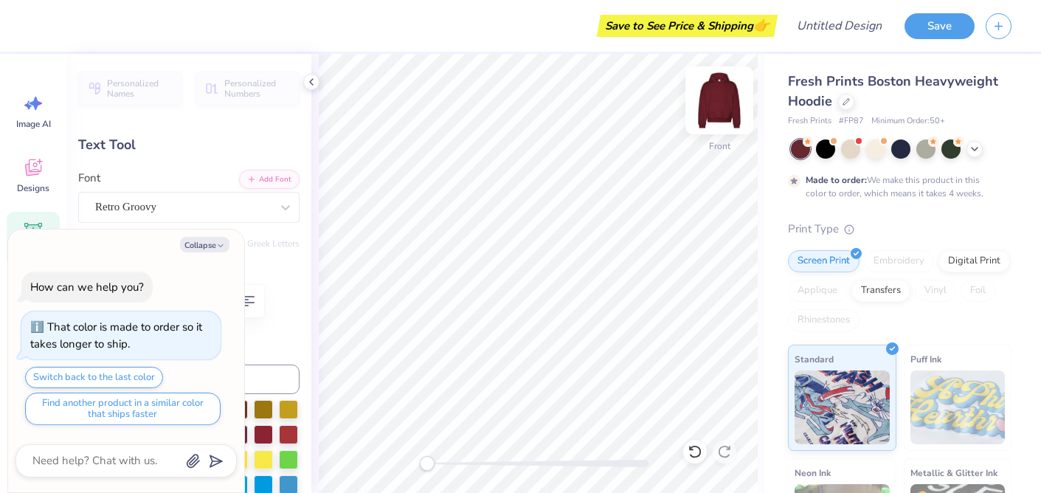
type textarea "x"
type input "12.58"
type input "2.24"
type input "5.04"
type input "0.0"
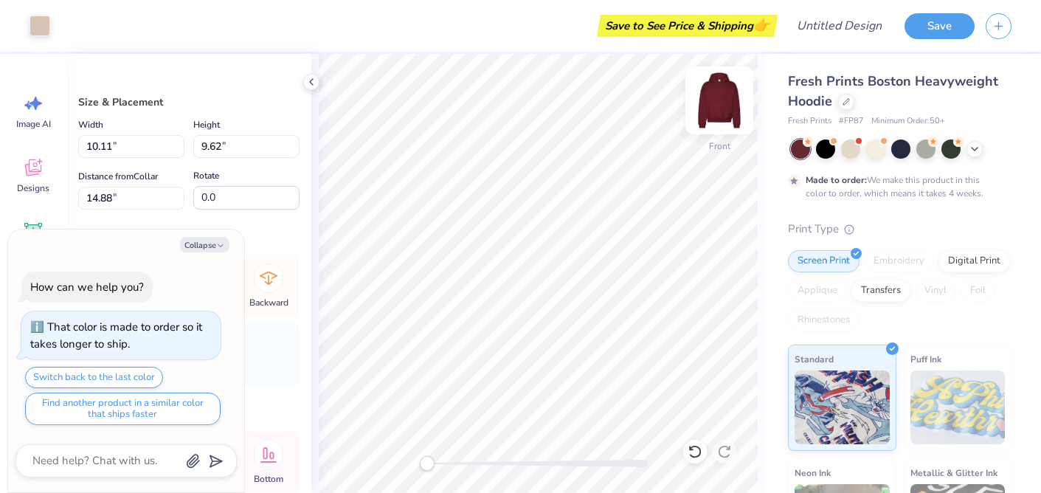
type textarea "x"
type input "7.89"
click at [211, 243] on button "Collapse" at bounding box center [204, 244] width 49 height 15
type textarea "x"
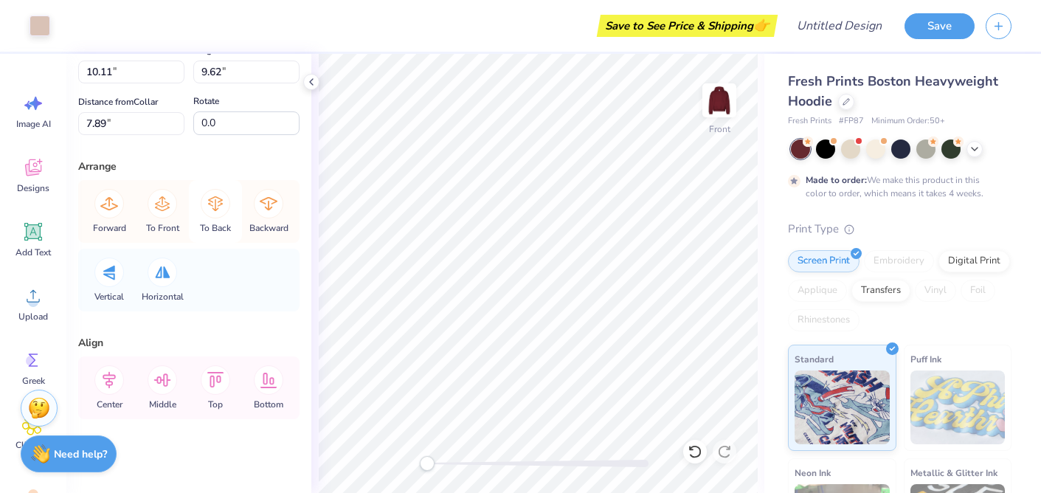
scroll to position [82, 0]
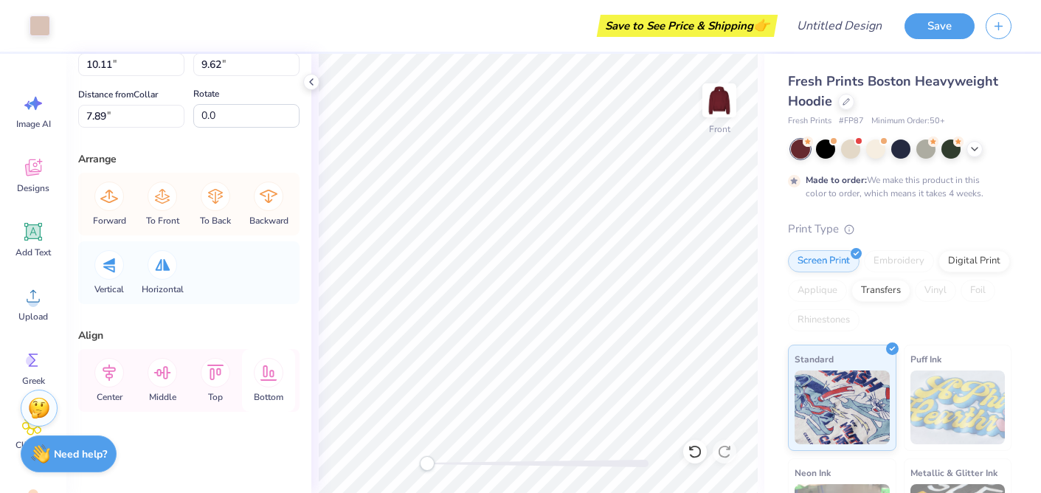
click at [262, 380] on icon at bounding box center [268, 372] width 17 height 15
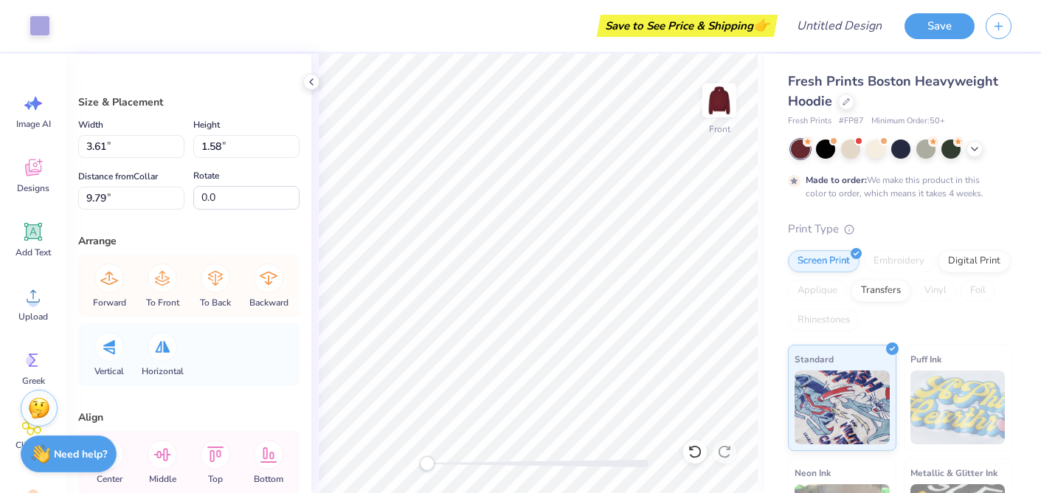
type input "1.82"
type input "1.65"
type input "11.43"
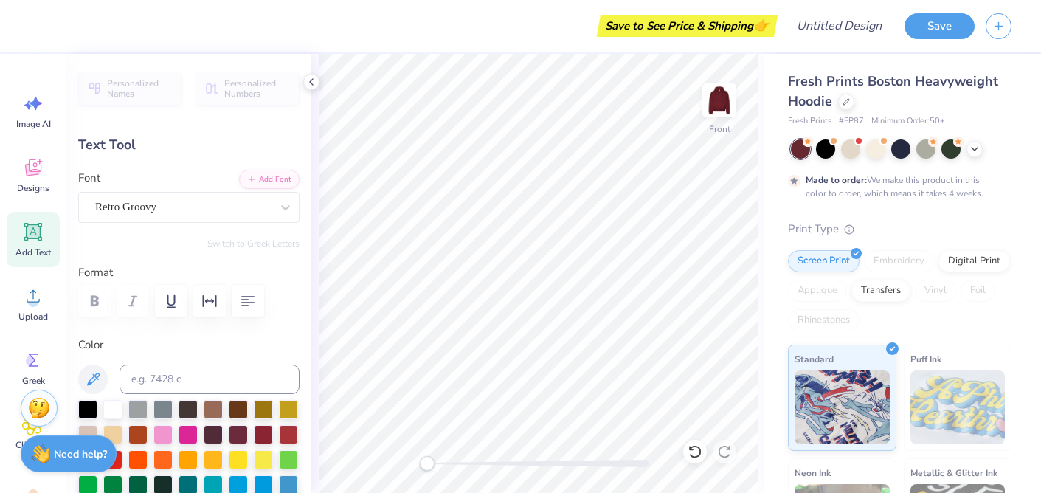
type input "12.58"
type input "2.24"
type input "6.55"
type input "0.0"
type input "7.58"
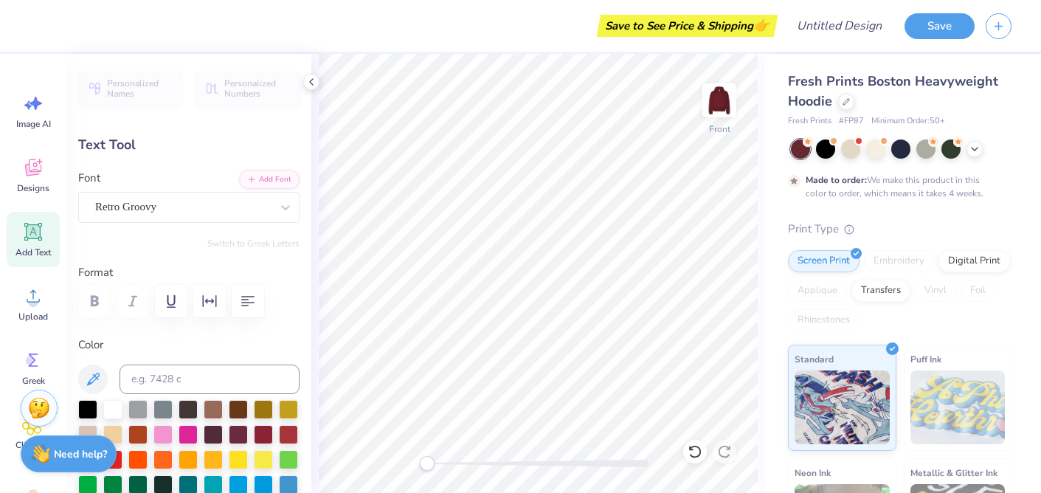
type input "1.82"
type input "11.26"
type input "0.0"
type input "7.26"
type input "2.04"
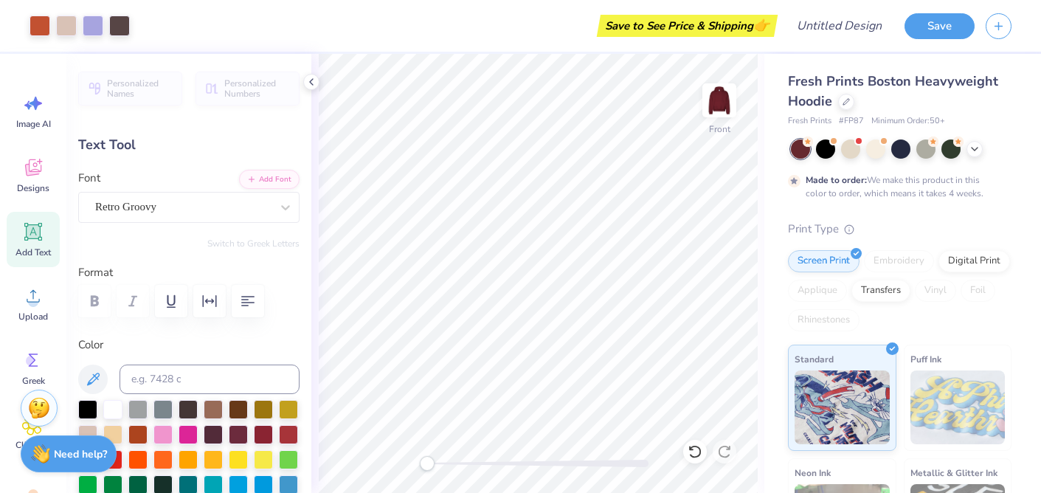
type input "13.09"
type input "10.0"
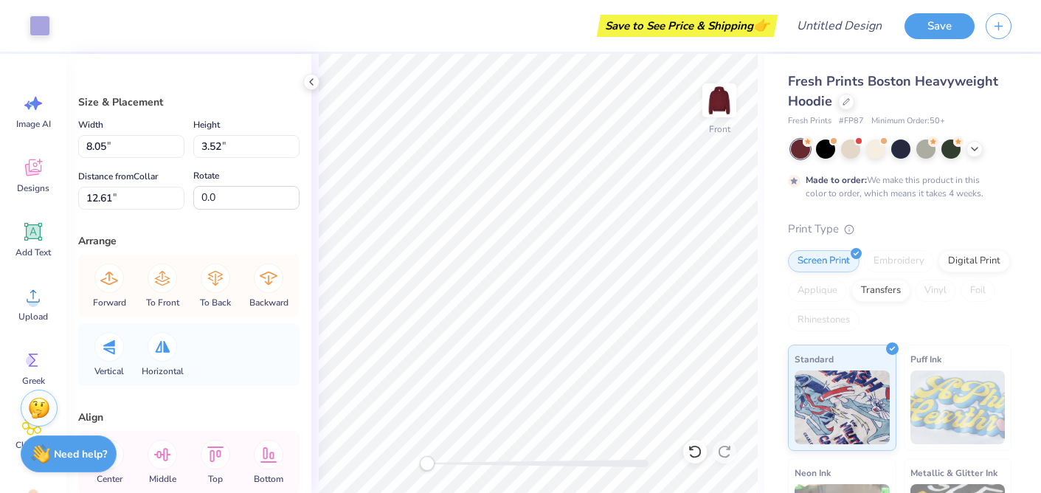
type input "8.05"
type input "3.52"
type input "12.61"
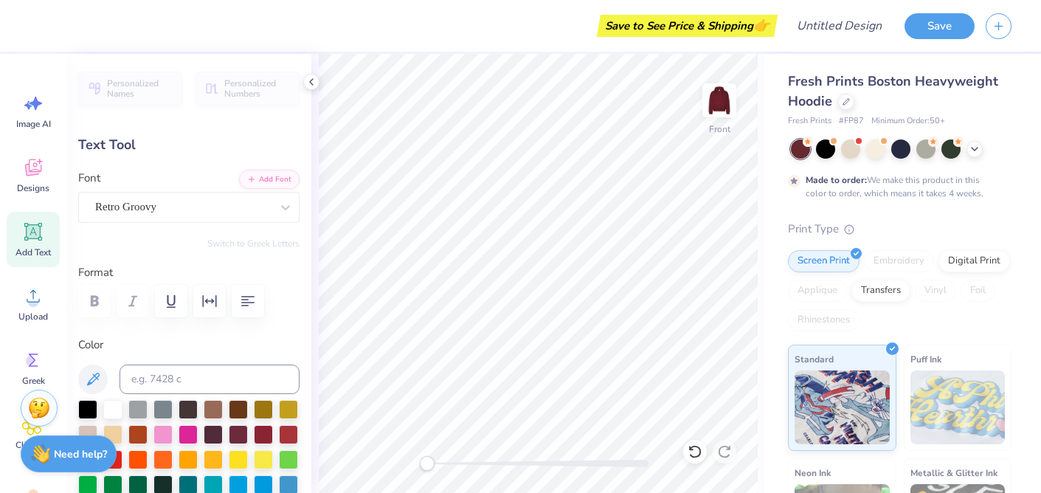
type input "0.0"
type input "7.57"
type input "1.89"
type input "10.01"
type input "-2.5"
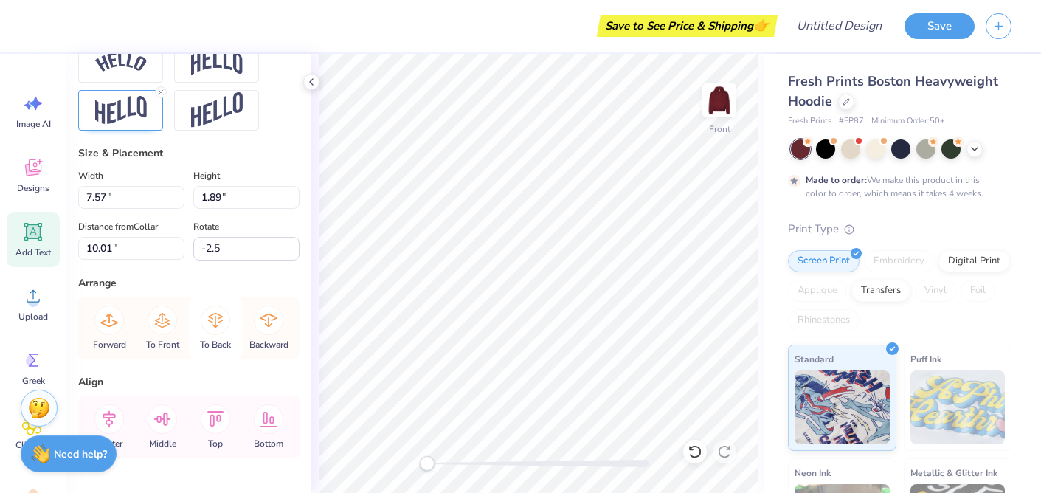
scroll to position [687, 0]
click at [153, 321] on icon at bounding box center [163, 320] width 30 height 30
type input "10.72"
type input "-2.5"
type input "12.58"
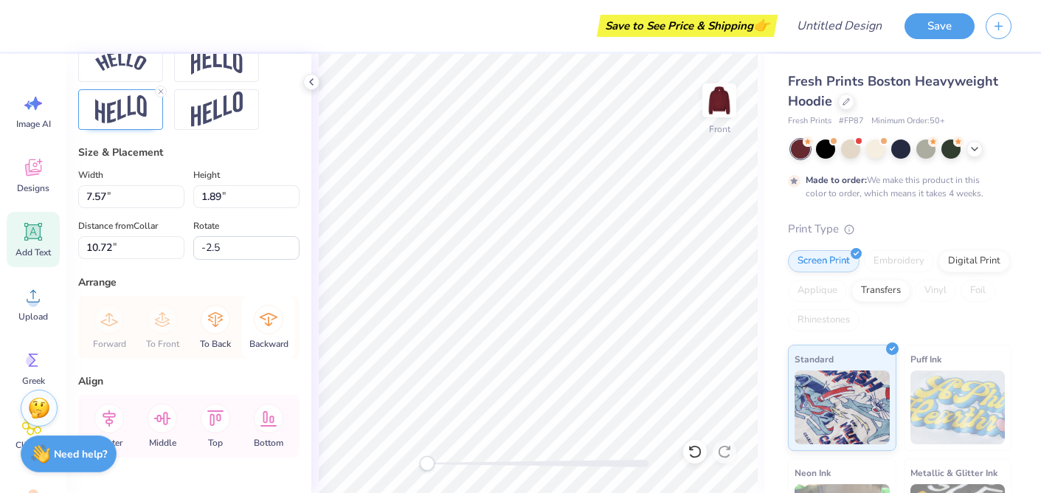
type input "2.24"
type input "7.43"
type input "0.0"
click at [766, 252] on div "Fresh Prints Boston Heavyweight Hoodie Fresh Prints # FP87 Minimum Order: 50 + …" at bounding box center [902, 366] width 277 height 624
type input "7.57"
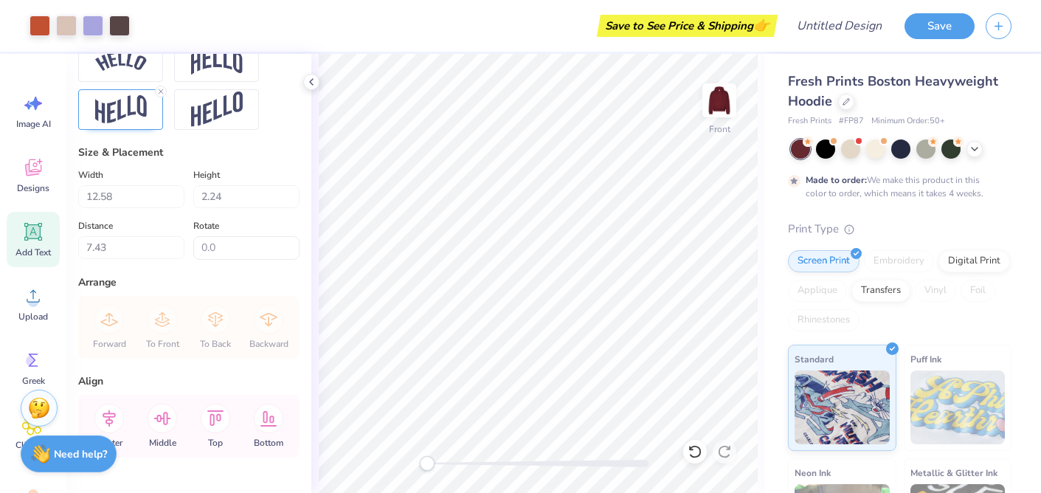
type input "1.89"
type input "11.06"
type input "-2.5"
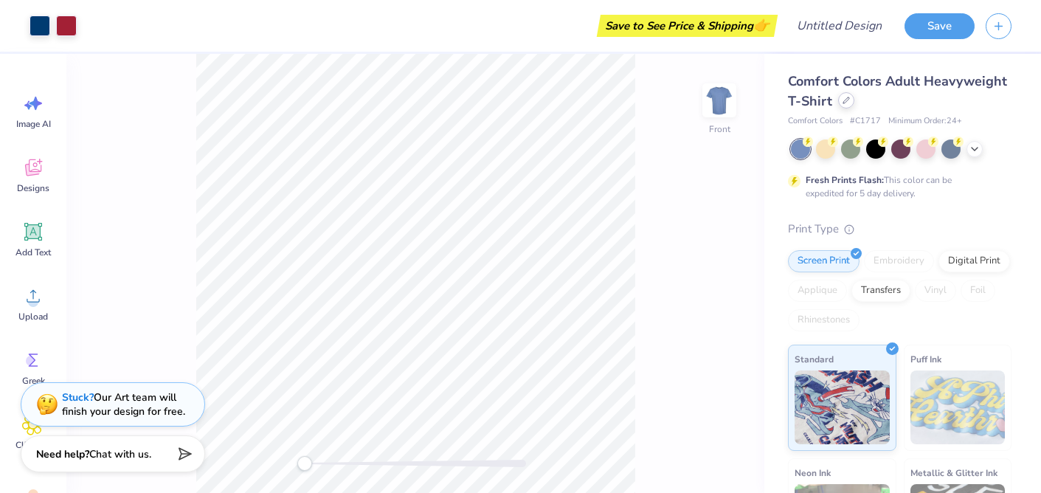
click at [844, 104] on div at bounding box center [846, 100] width 16 height 16
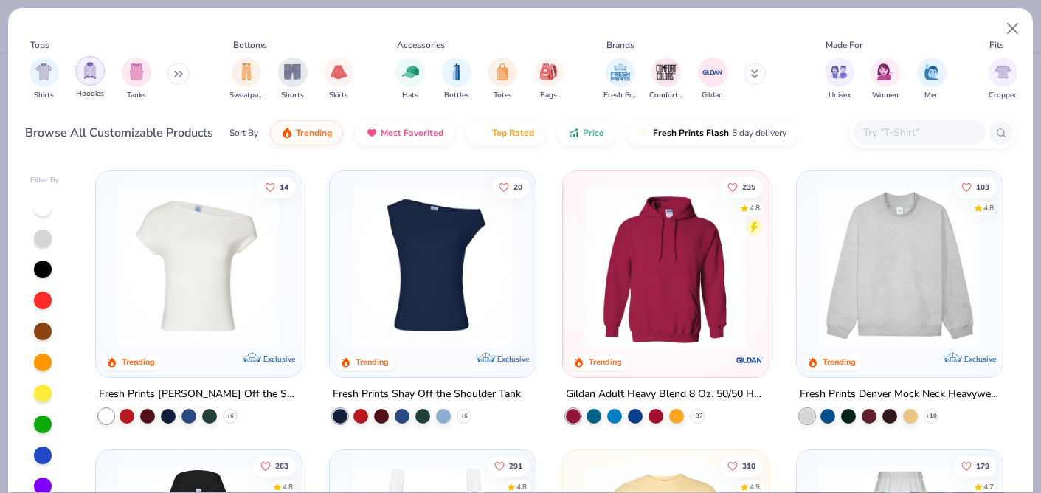
click at [91, 72] on img "filter for Hoodies" at bounding box center [90, 70] width 16 height 17
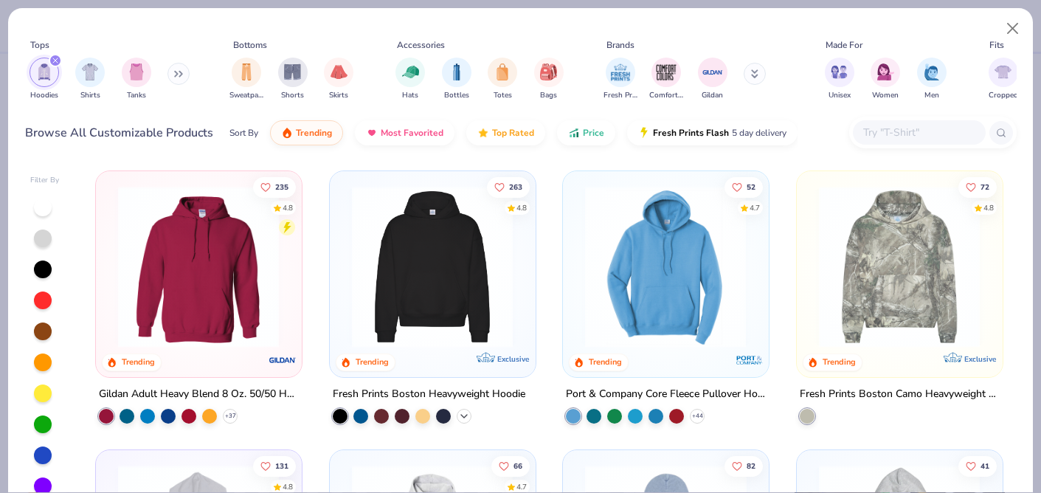
click at [462, 410] on icon at bounding box center [464, 415] width 12 height 12
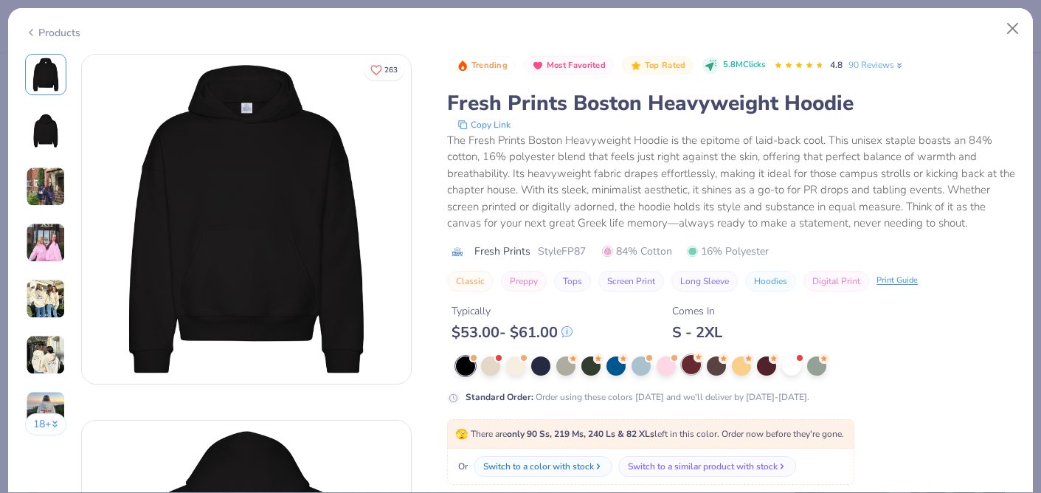
click at [695, 367] on div at bounding box center [690, 364] width 19 height 19
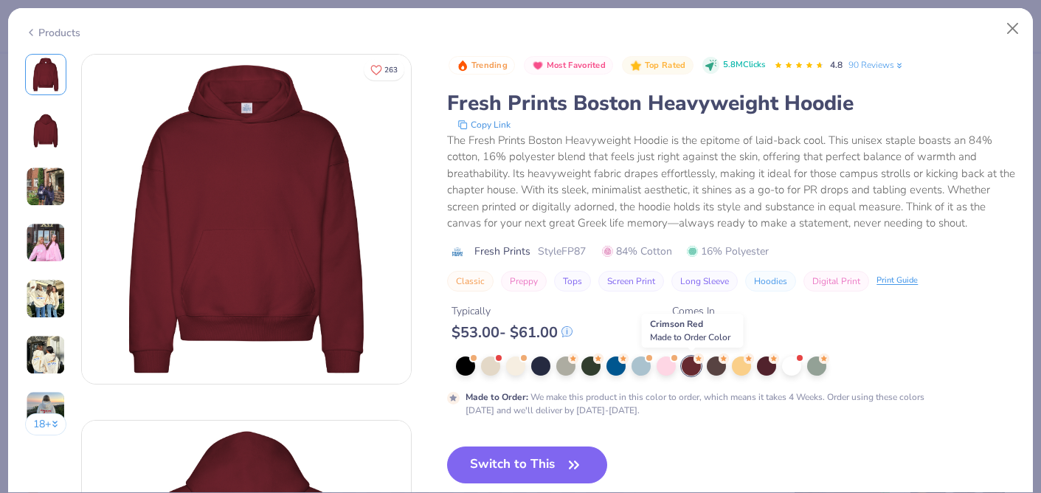
scroll to position [122, 0]
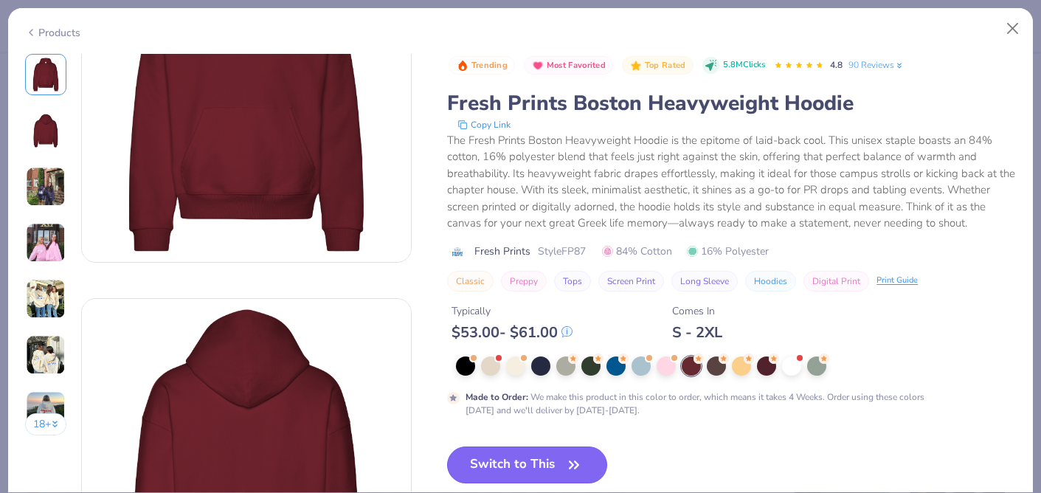
click at [560, 462] on button "Switch to This" at bounding box center [527, 464] width 160 height 37
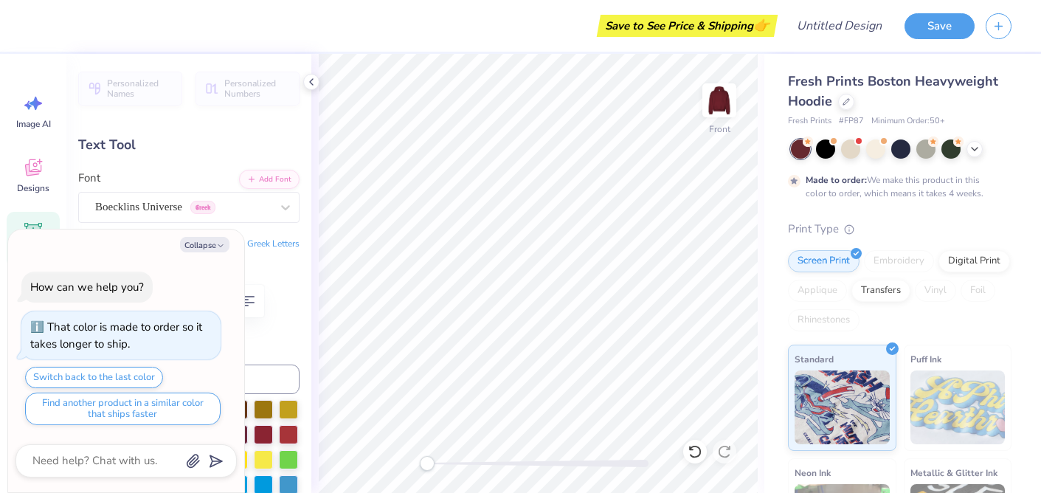
scroll to position [0, 1]
type textarea "x"
type textarea "Culture"
type textarea "x"
type textarea "S Culture"
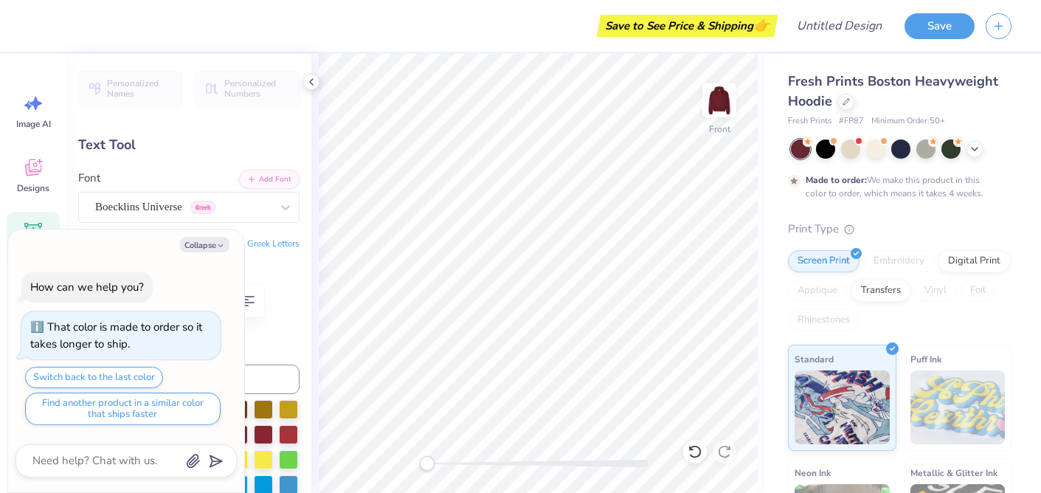
type textarea "x"
type textarea "Si Culture"
type textarea "x"
type textarea "Sin Culture"
type textarea "x"
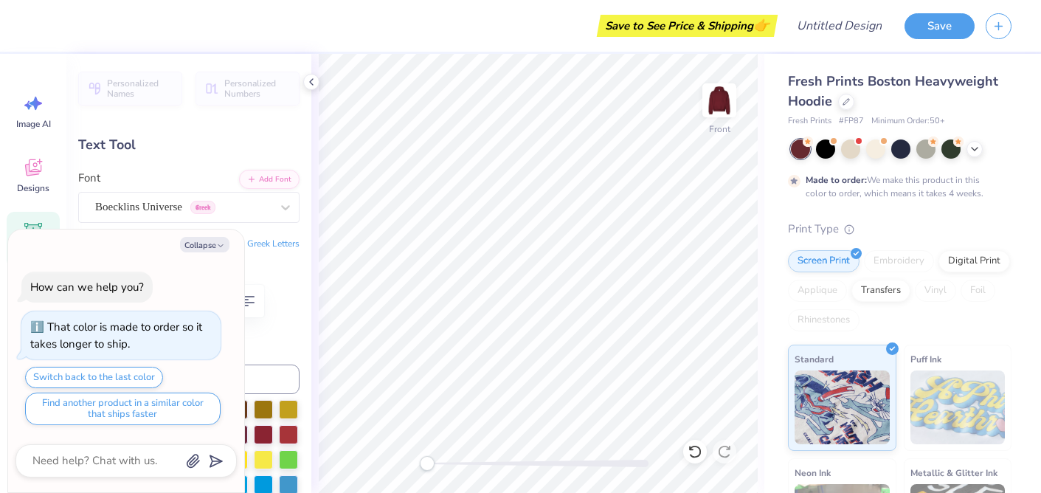
type textarea "Sing Culture"
type textarea "x"
type textarea "Singa Culture"
type textarea "x"
type textarea "Singap Culture"
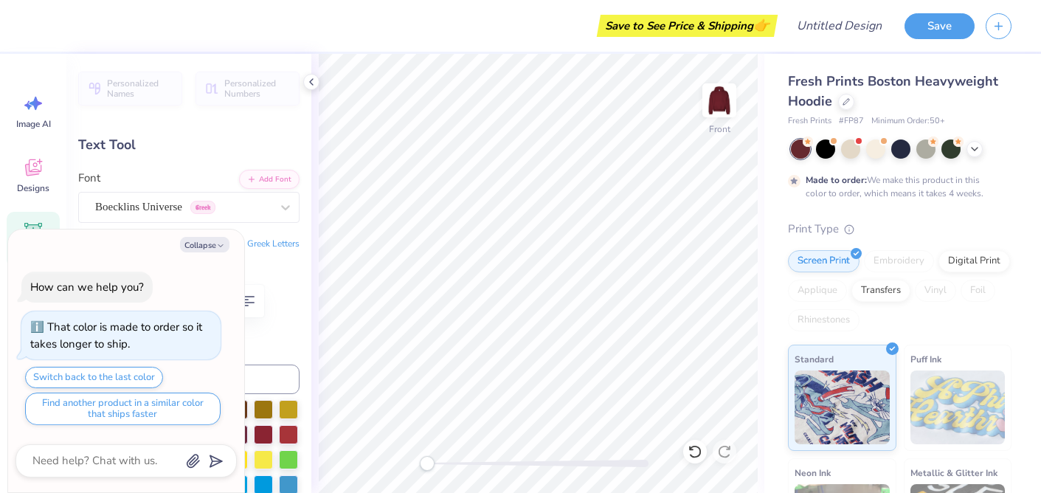
type textarea "x"
type textarea "Singapor Culture"
type textarea "x"
type textarea "Singapore Culture"
type textarea "x"
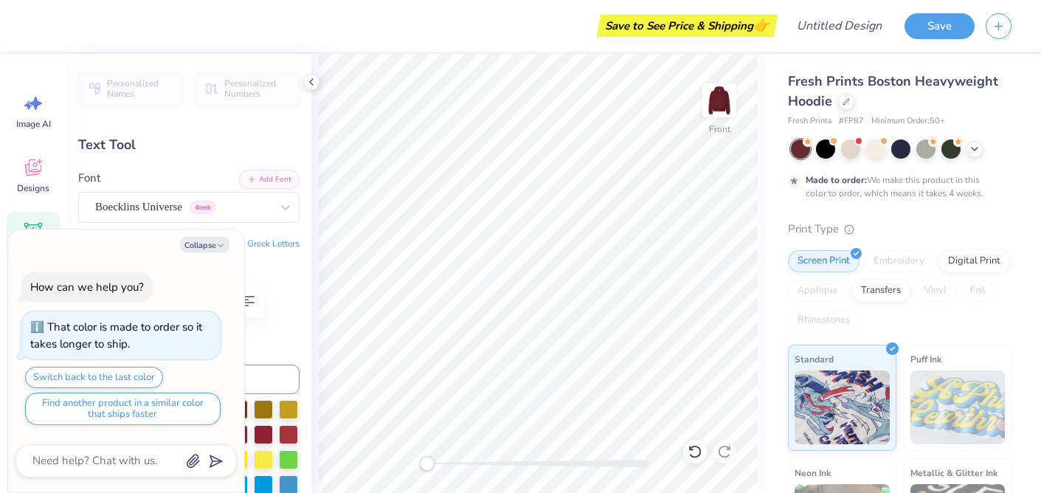
type textarea "Singapore S Culture"
type textarea "x"
type textarea "Singapore St Culture"
type textarea "x"
type textarea "Singapore Stu Culture"
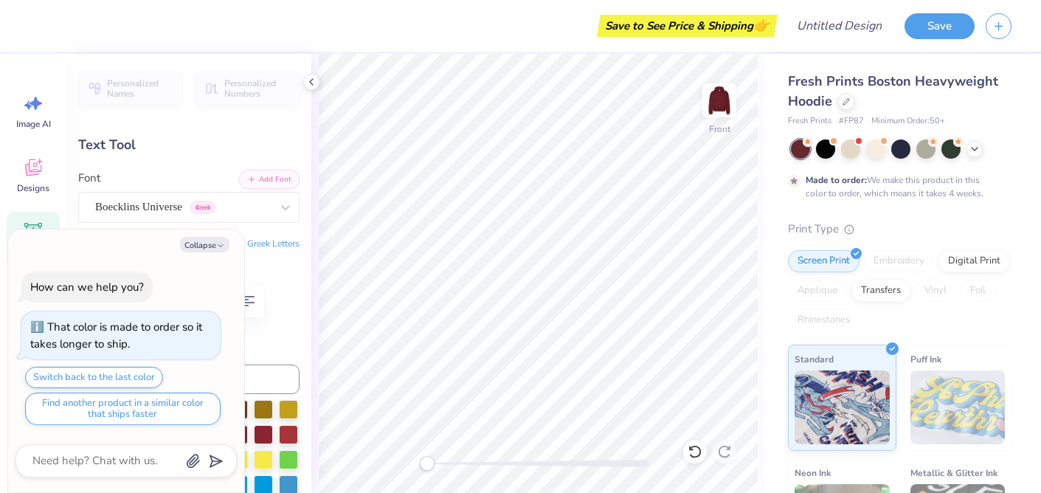
type textarea "x"
type textarea "Singapore Stud Culture"
type textarea "x"
type textarea "Singapore Stude Culture"
type textarea "x"
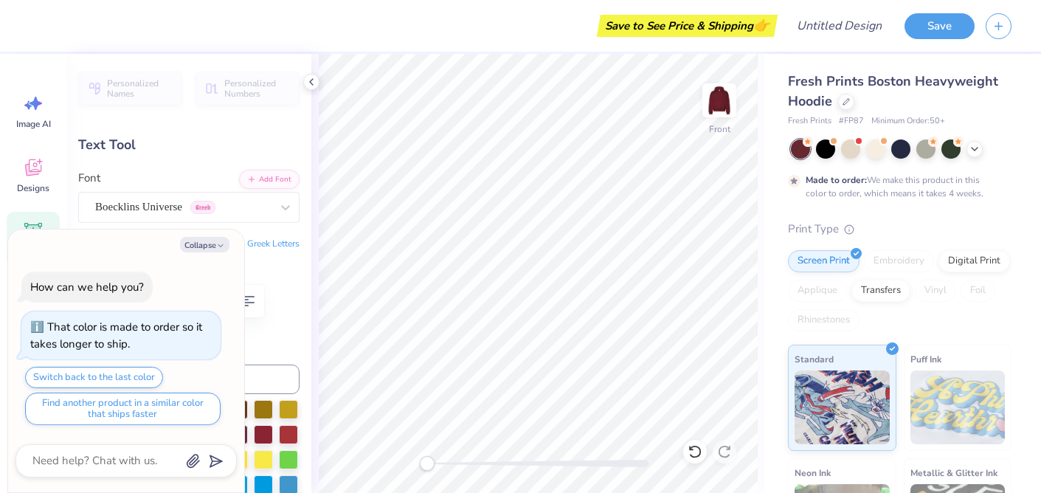
type textarea "Singapore Student Culture"
type textarea "x"
type textarea "Singapore Student Cultur"
type textarea "x"
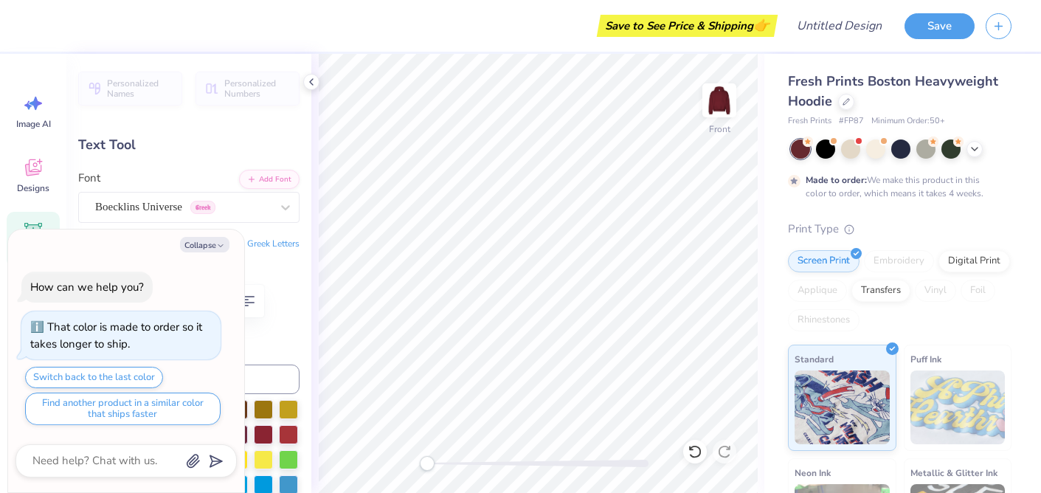
type textarea "Singapore Student Cultu"
type textarea "x"
type textarea "Singapore Student Cult"
type textarea "x"
type textarea "Singapore Student Cul"
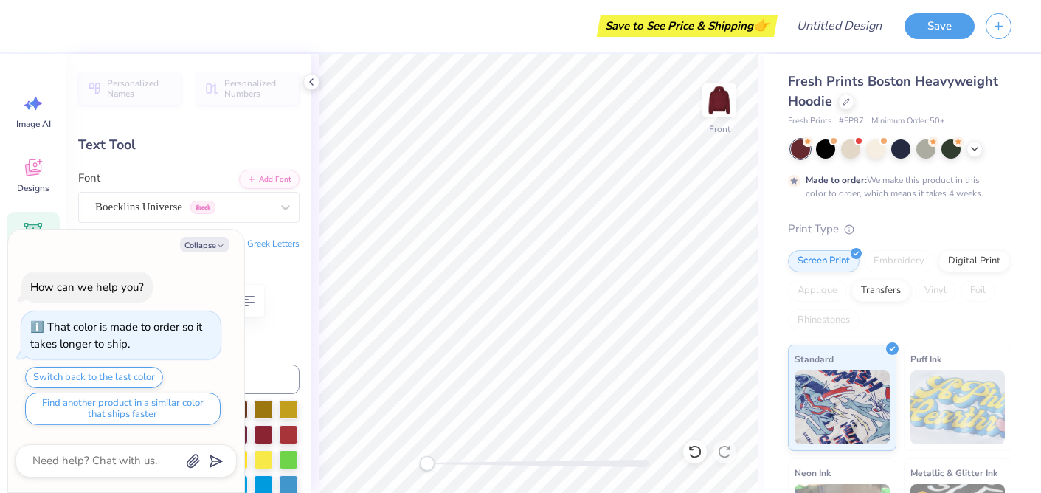
type textarea "x"
type textarea "Singapore Student Cu"
type textarea "x"
type textarea "Singapore Student C"
type textarea "x"
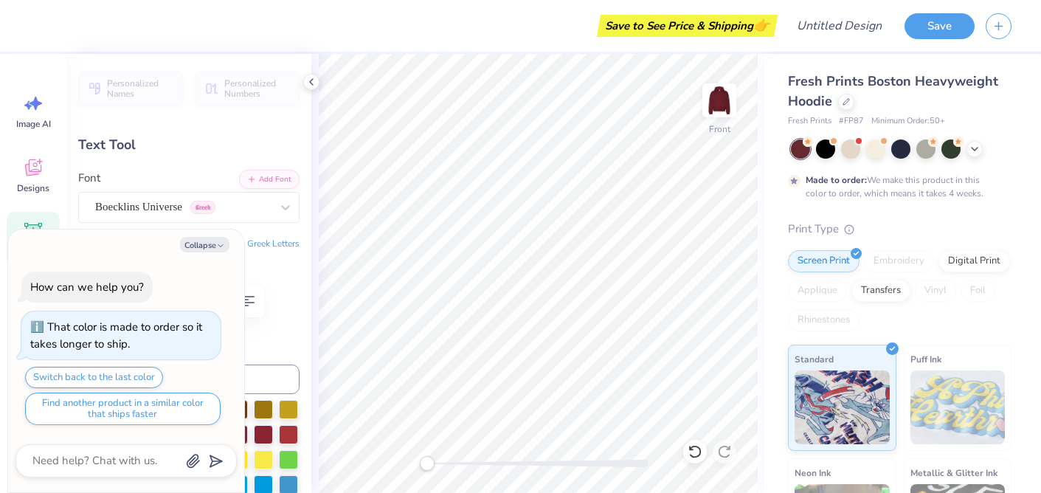
type textarea "Singapore Student"
type textarea "x"
type textarea "Singapore Student"
type textarea "x"
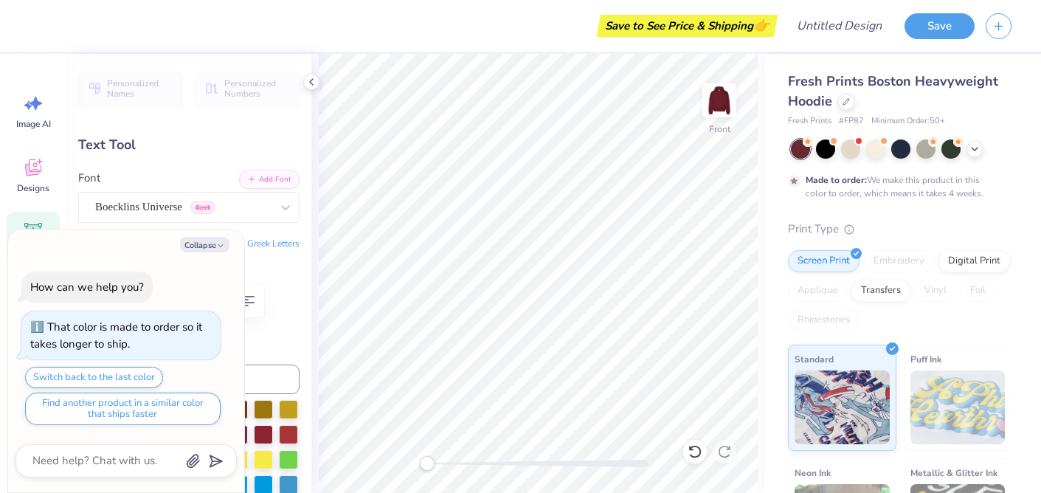
type input "2.21"
type input "0.80"
type input "17.86"
type textarea "x"
type input "9.83"
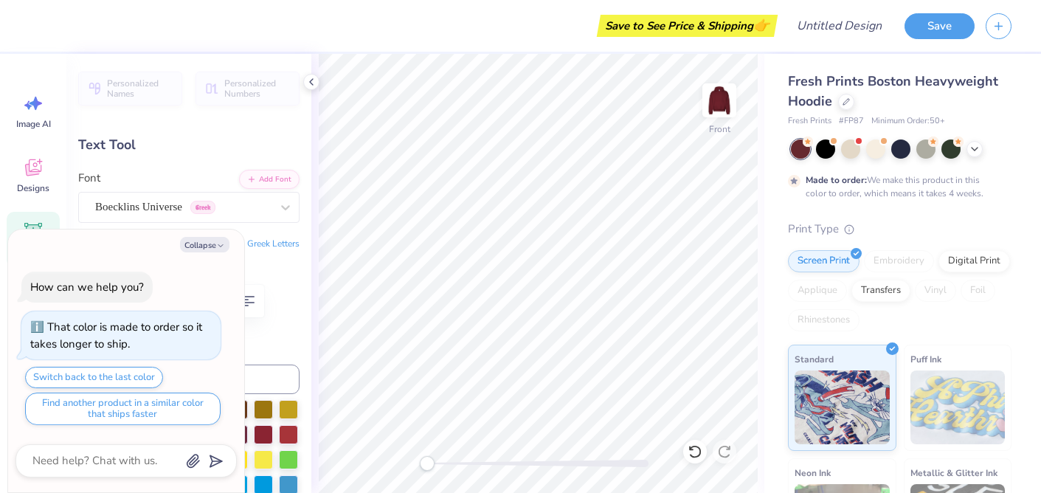
type input "1.09"
type input "16.88"
click at [211, 244] on button "Collapse" at bounding box center [204, 244] width 49 height 15
type textarea "x"
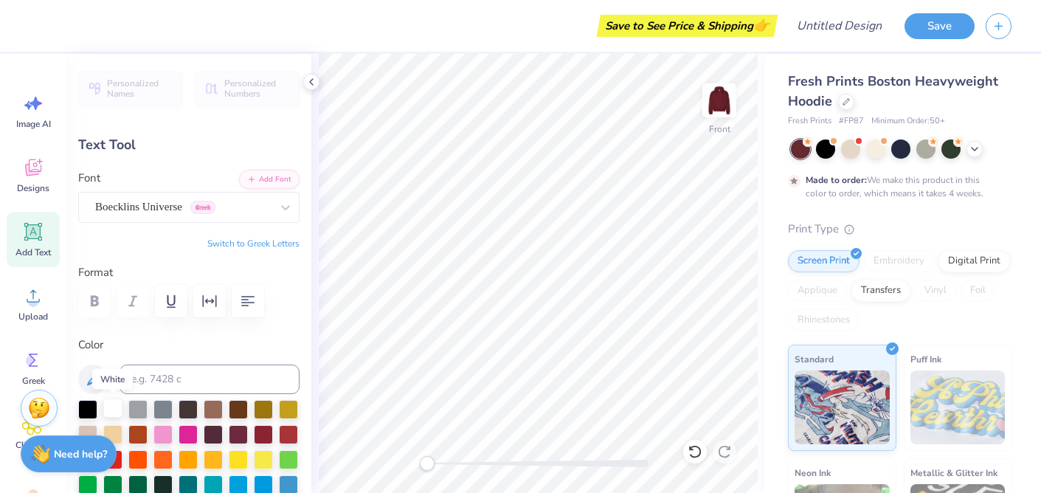
click at [109, 408] on div at bounding box center [112, 407] width 19 height 19
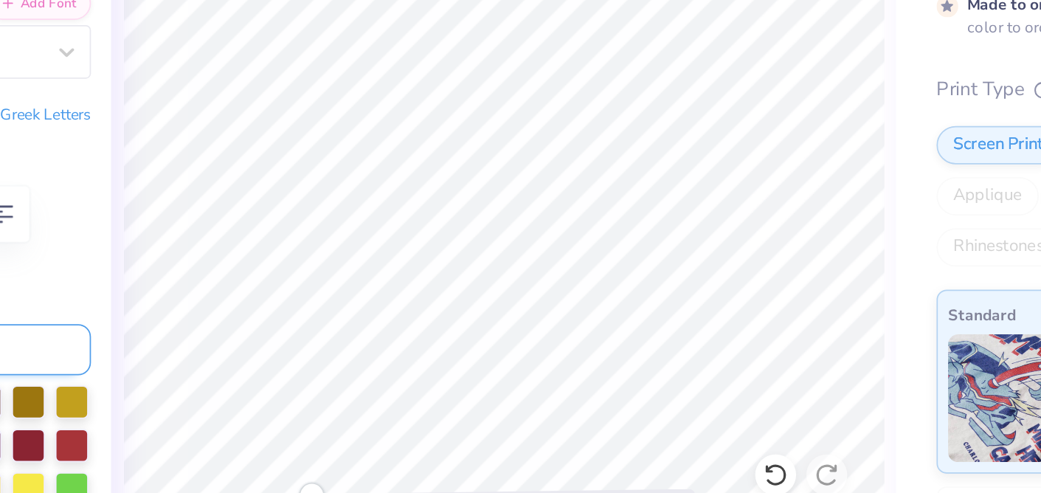
type input "2.21"
type input "0.80"
type input "17.86"
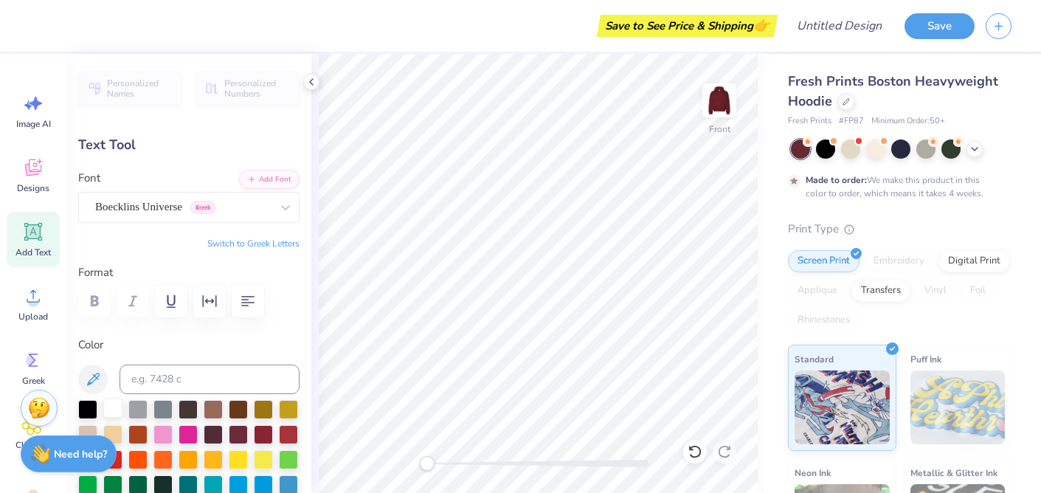
type textarea "Association"
click at [108, 415] on div at bounding box center [112, 407] width 19 height 19
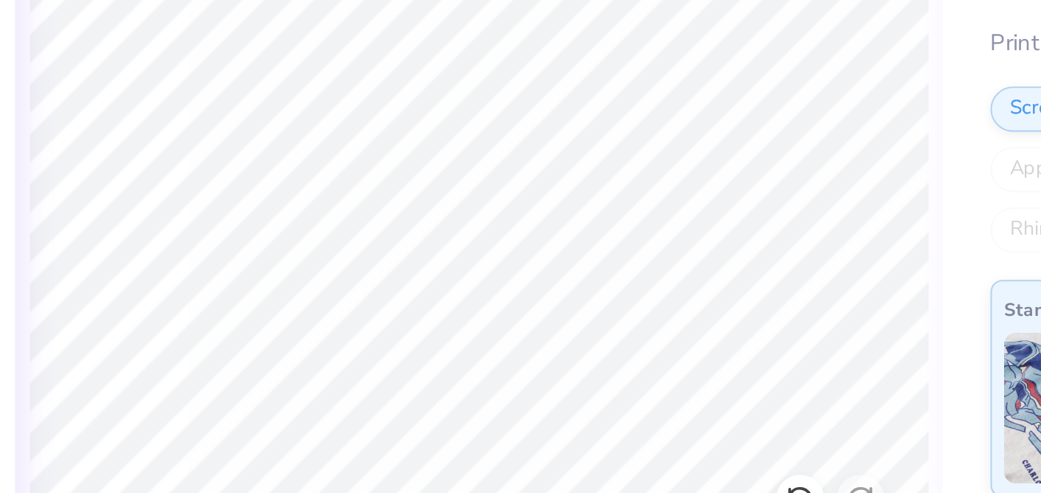
type input "5.67"
type input "0.77"
type input "17.95"
type input "9.83"
type input "1.09"
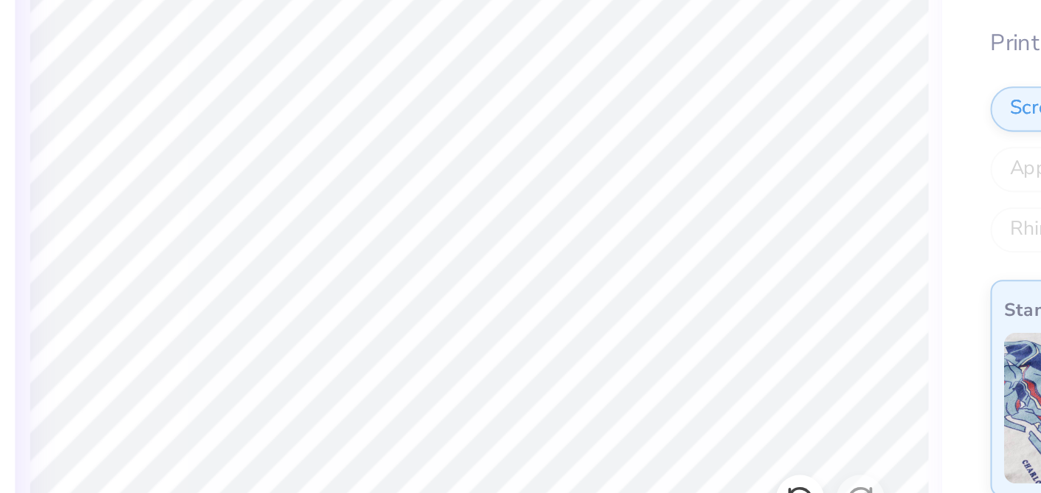
type input "16.88"
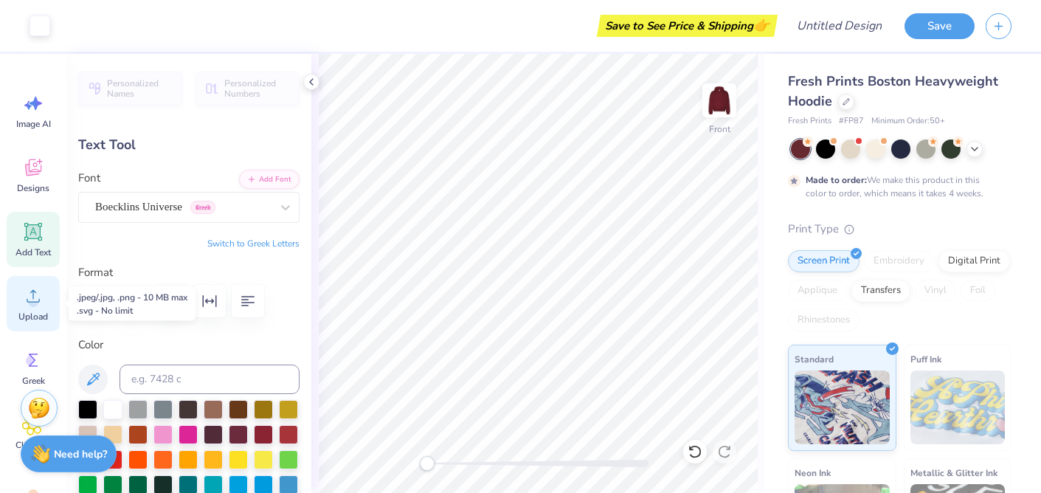
click at [16, 305] on div "Upload" at bounding box center [33, 303] width 53 height 55
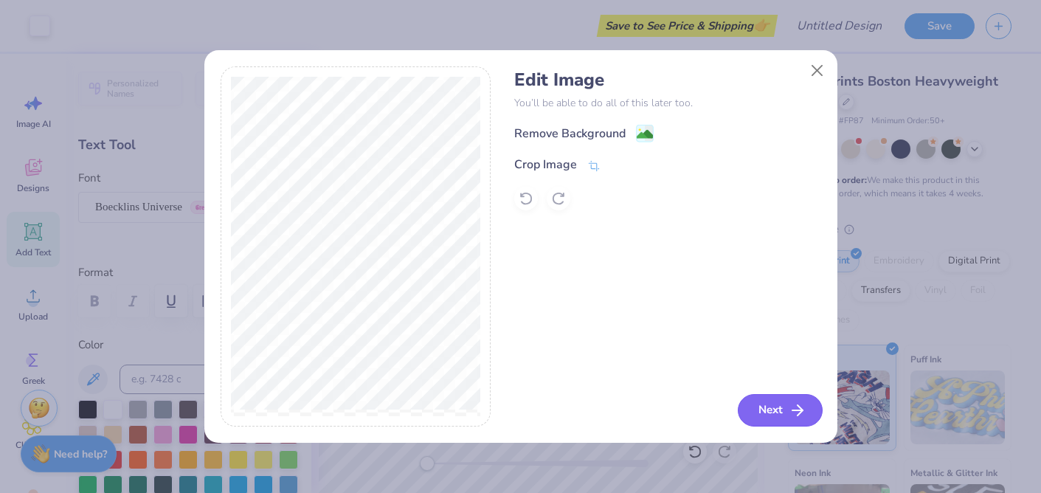
click at [791, 415] on icon "button" at bounding box center [797, 410] width 18 height 18
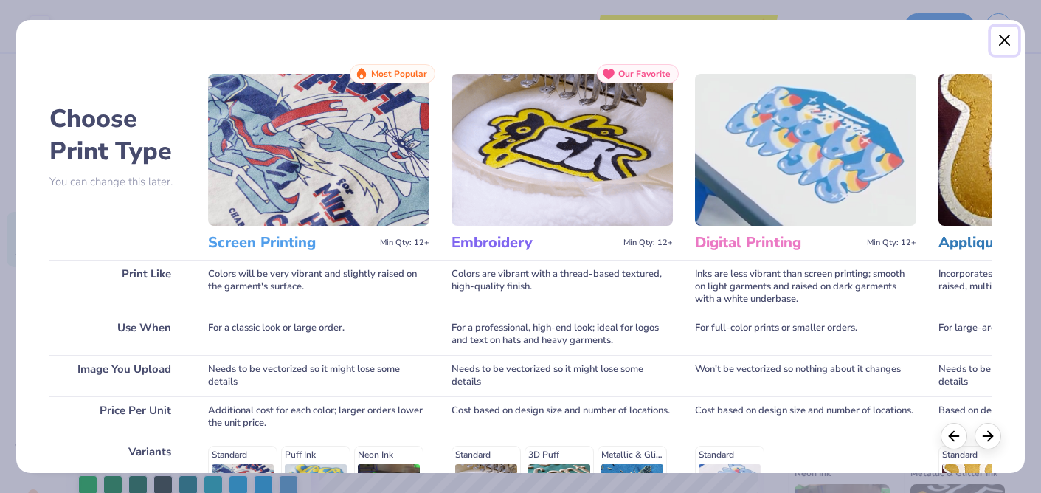
click at [1005, 35] on button "Close" at bounding box center [1005, 41] width 28 height 28
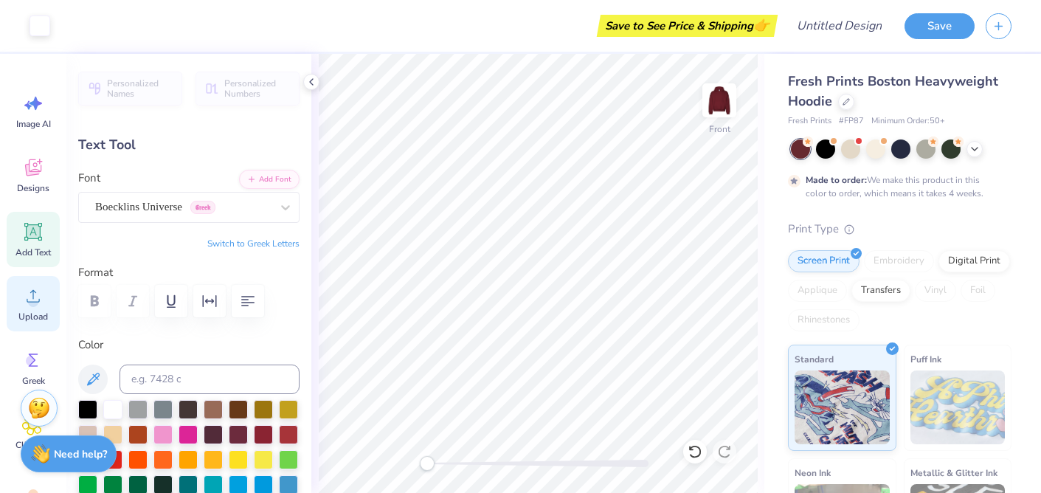
click at [25, 311] on span "Upload" at bounding box center [33, 317] width 30 height 12
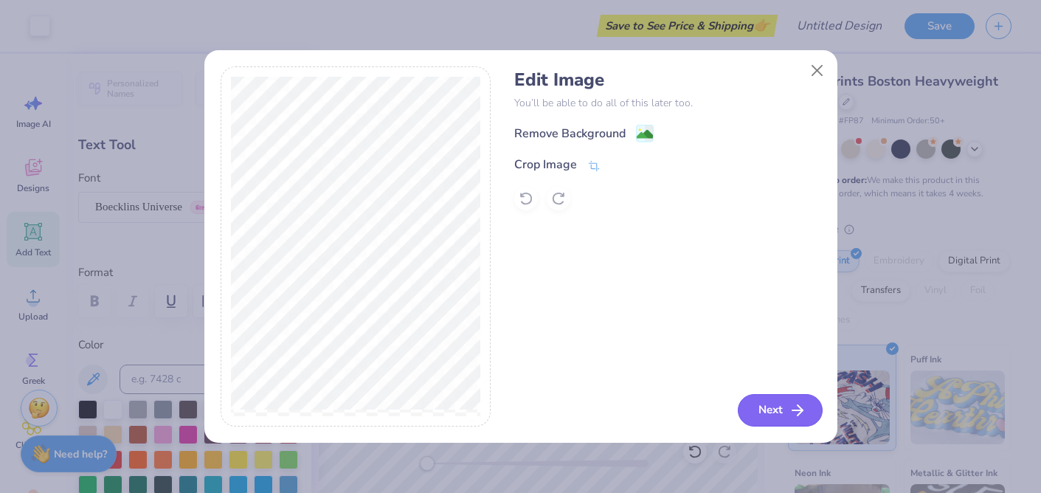
click at [762, 404] on button "Next" at bounding box center [780, 410] width 85 height 32
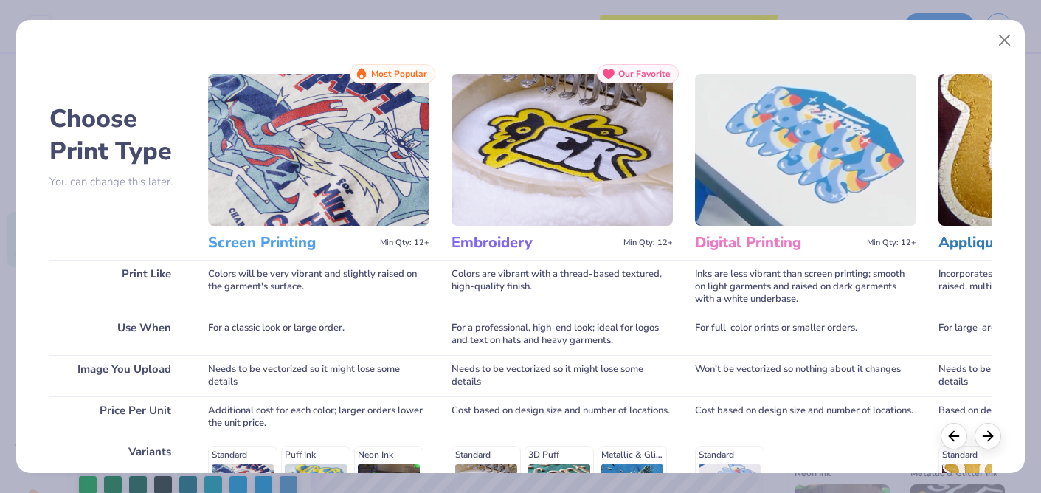
scroll to position [243, 0]
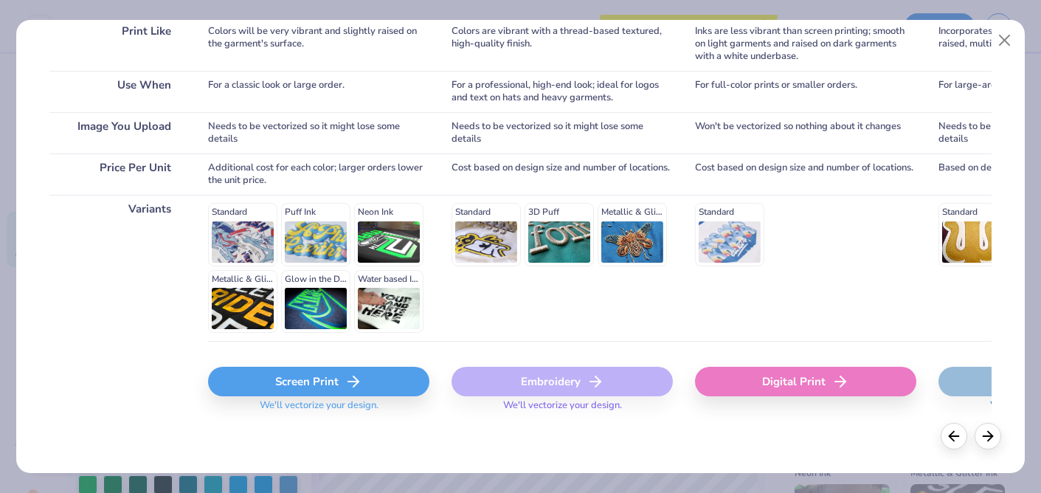
click at [364, 384] on div "Screen Print" at bounding box center [318, 382] width 221 height 30
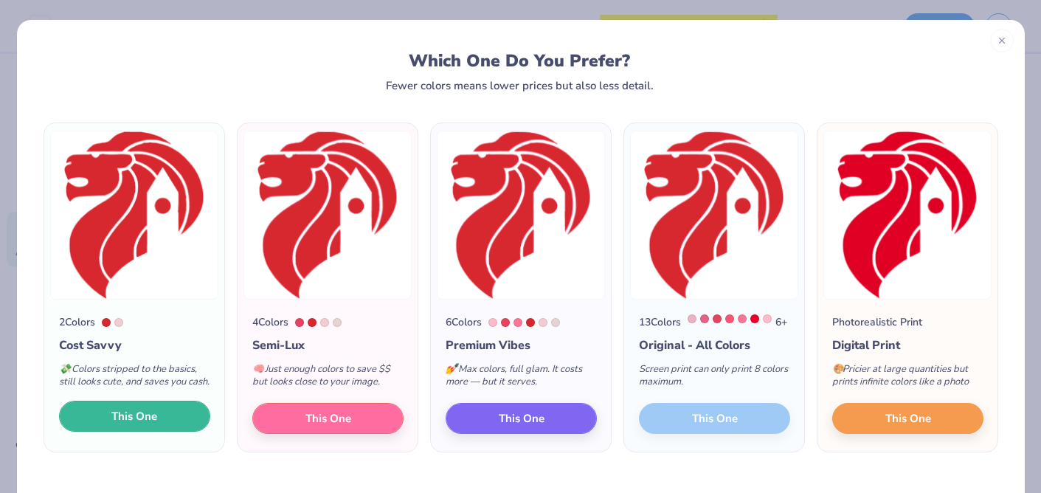
click at [120, 425] on span "This One" at bounding box center [134, 416] width 46 height 17
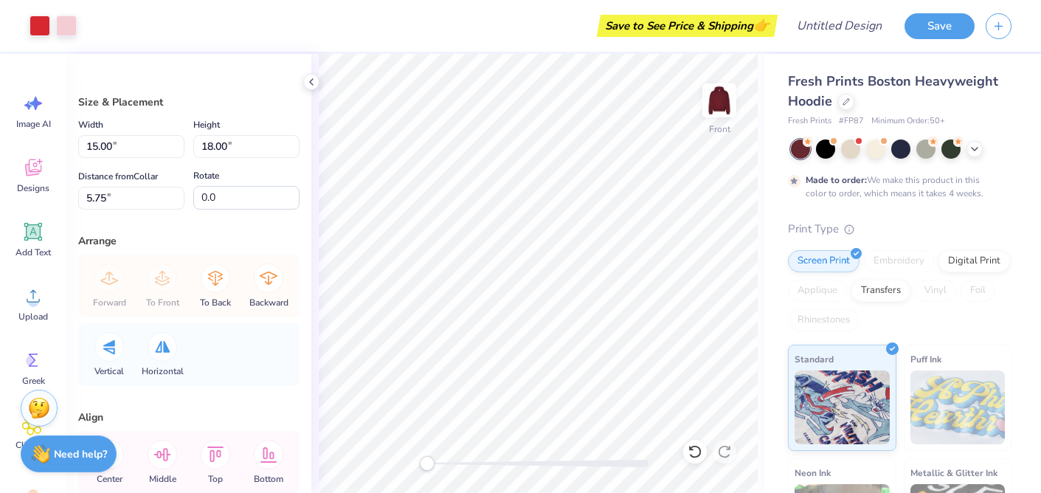
type input "7.75"
type input "9.30"
type input "5.68"
type input "6.82"
type input "5.91"
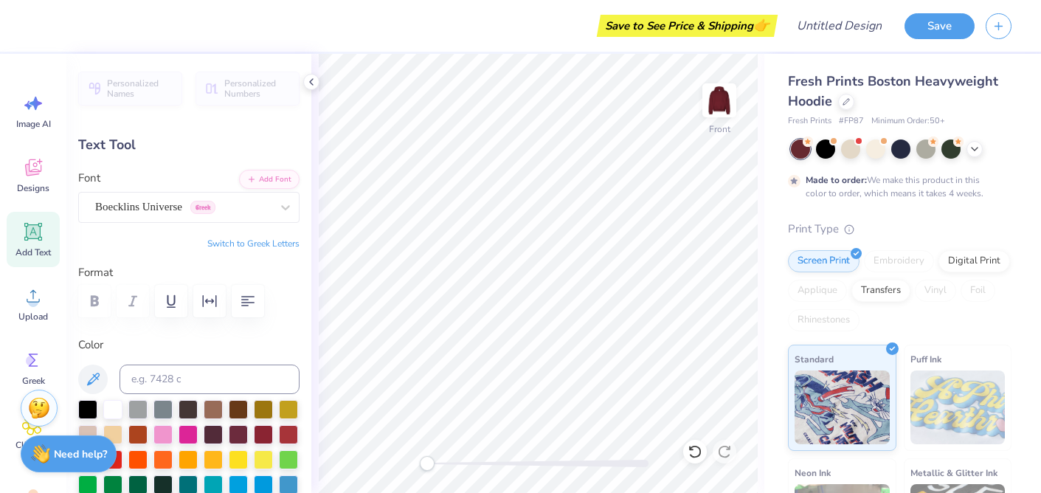
type input "5.67"
type input "0.77"
type input "17.97"
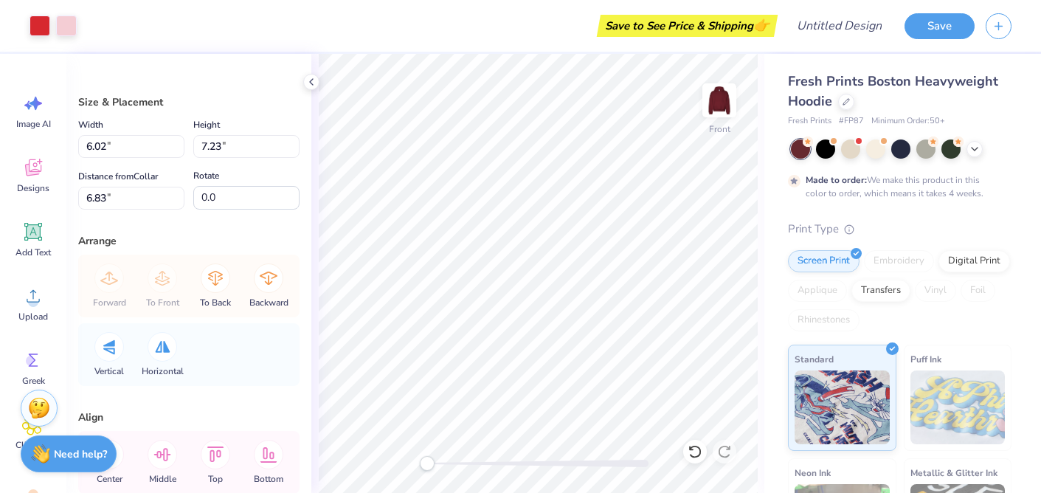
type input "6.02"
type input "7.23"
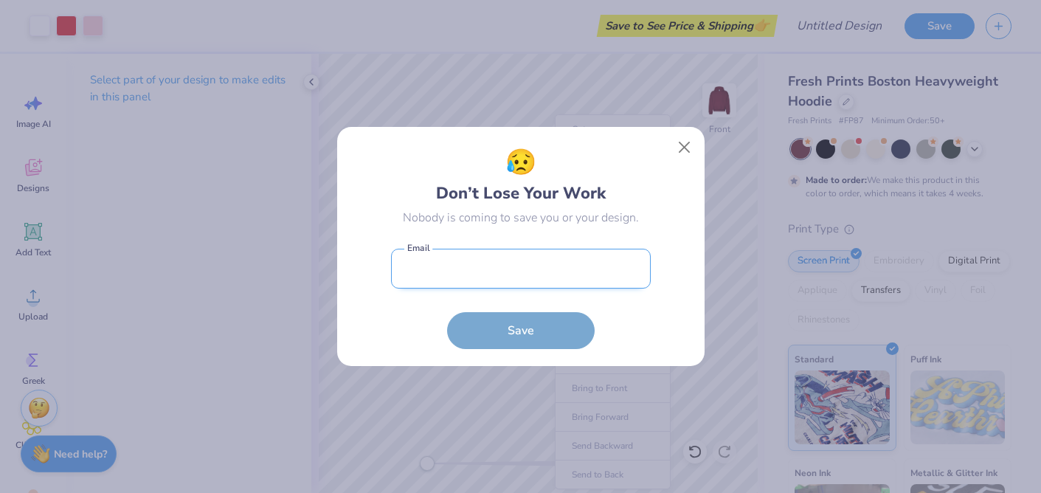
click at [482, 280] on input "email" at bounding box center [521, 269] width 260 height 41
